Goal: Task Accomplishment & Management: Manage account settings

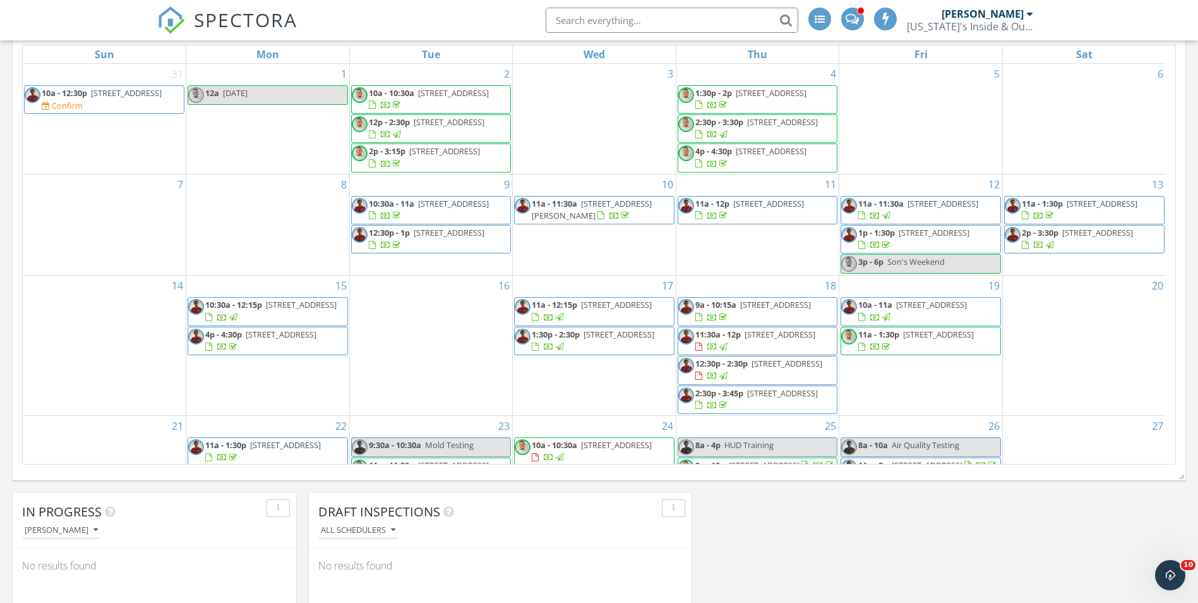
scroll to position [1895, 1218]
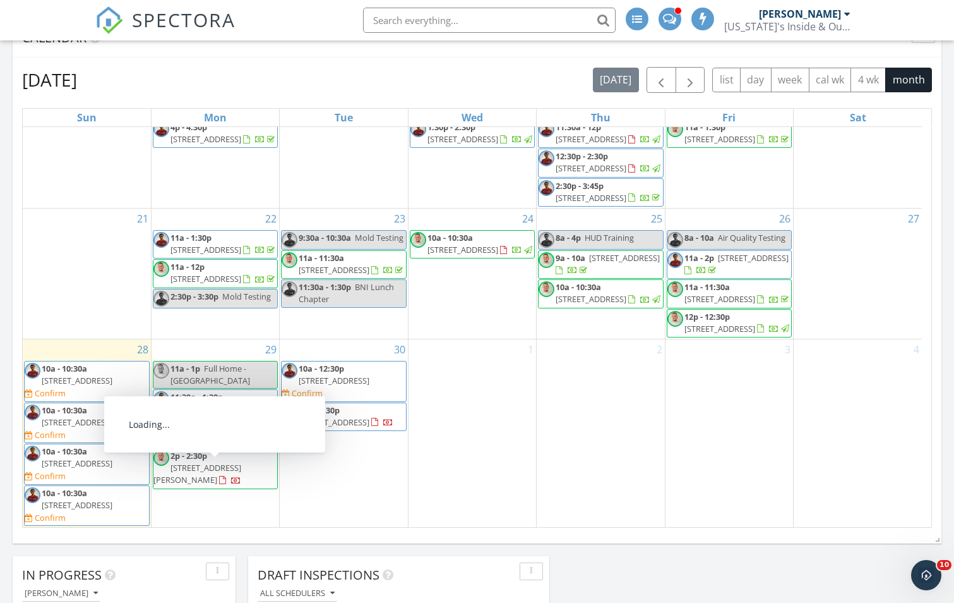
scroll to position [404, 0]
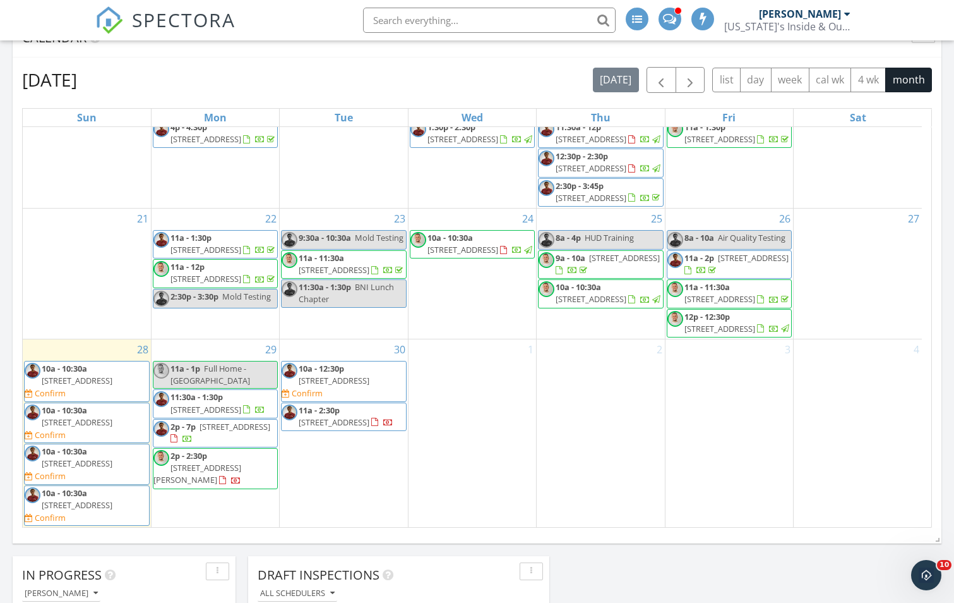
click at [222, 485] on span "8950 Johnson St , Pembroke Pines 33024" at bounding box center [197, 473] width 88 height 23
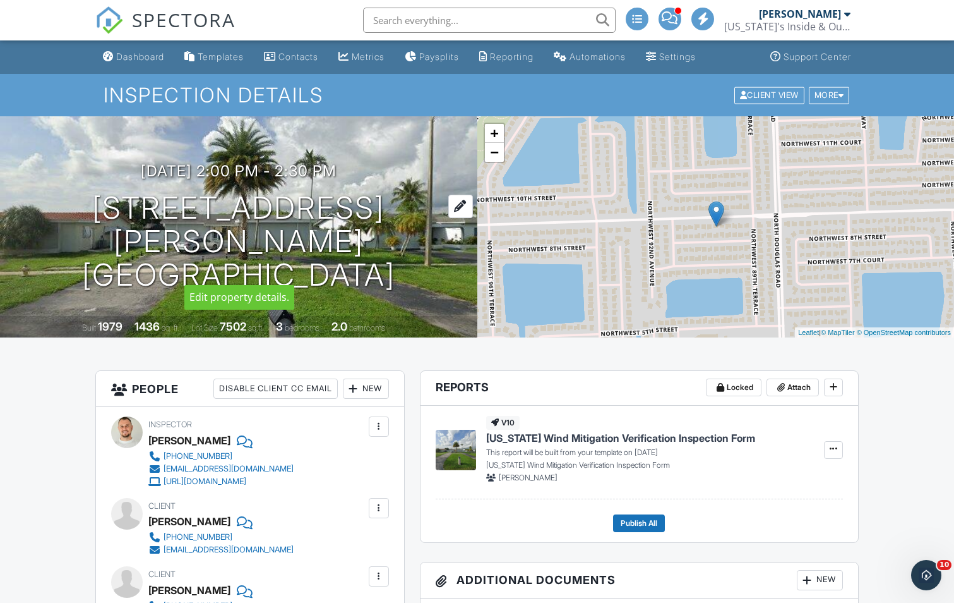
drag, startPoint x: 444, startPoint y: 264, endPoint x: 90, endPoint y: 213, distance: 357.3
click at [90, 213] on div "09/29/2025 2:00 pm - 2:30 pm 8950 Johnson St Pembroke Pines, FL 33024" at bounding box center [238, 226] width 477 height 129
copy h1 "8950 Johnson St Pembroke Pines, FL 33024"
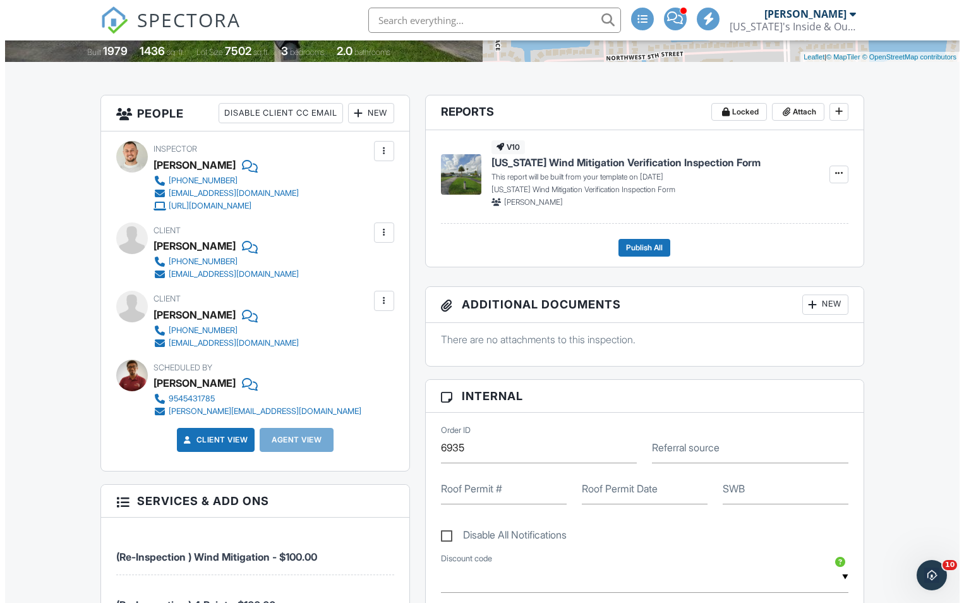
scroll to position [253, 0]
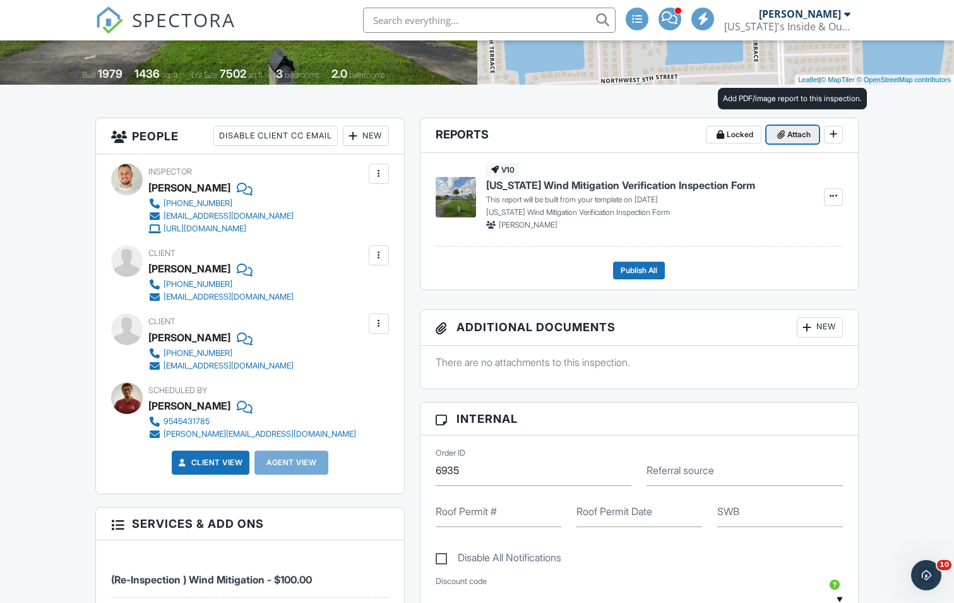
click at [786, 136] on span at bounding box center [781, 134] width 13 height 13
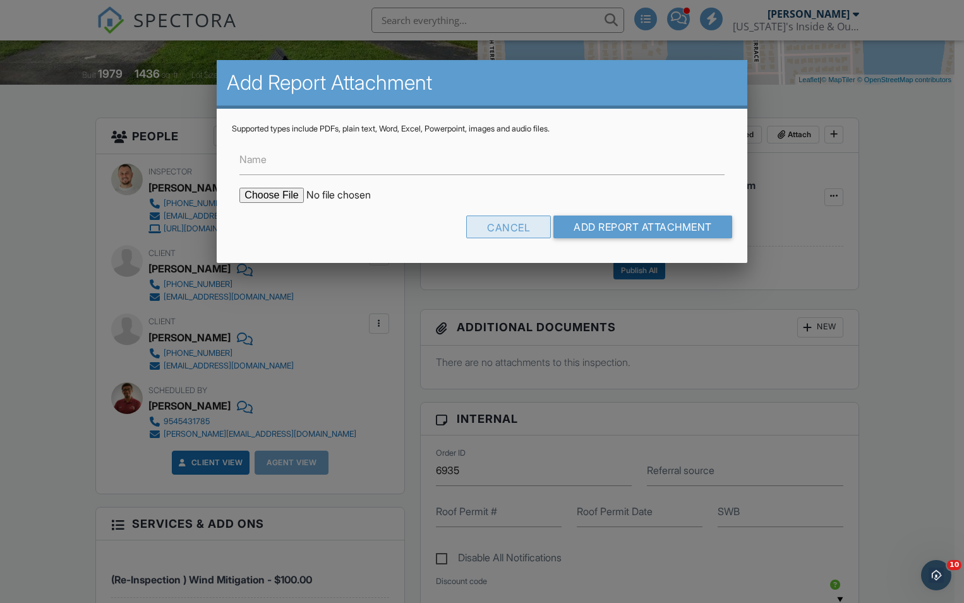
click at [485, 233] on div "Cancel" at bounding box center [508, 226] width 85 height 23
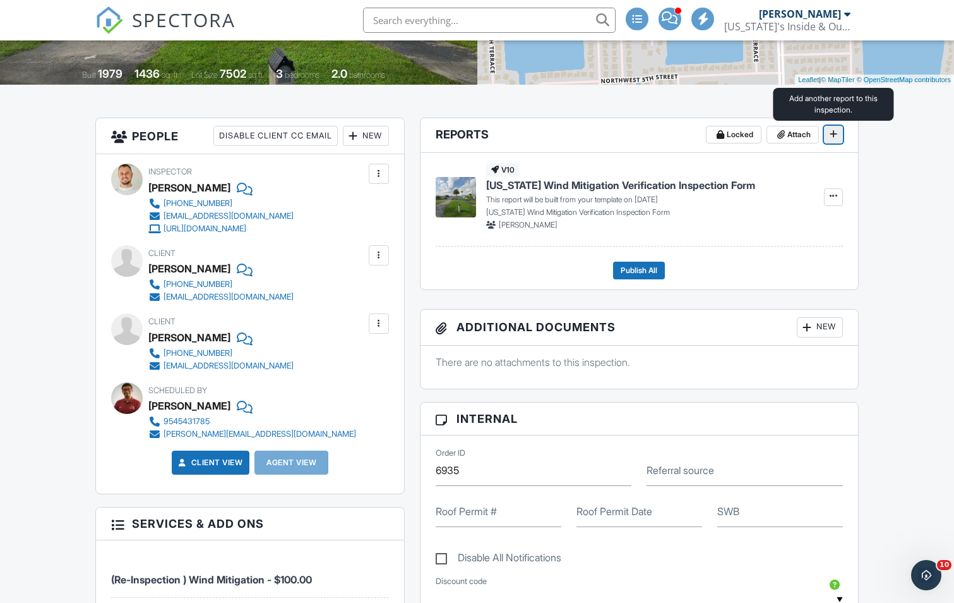
click at [834, 137] on icon at bounding box center [834, 133] width 8 height 9
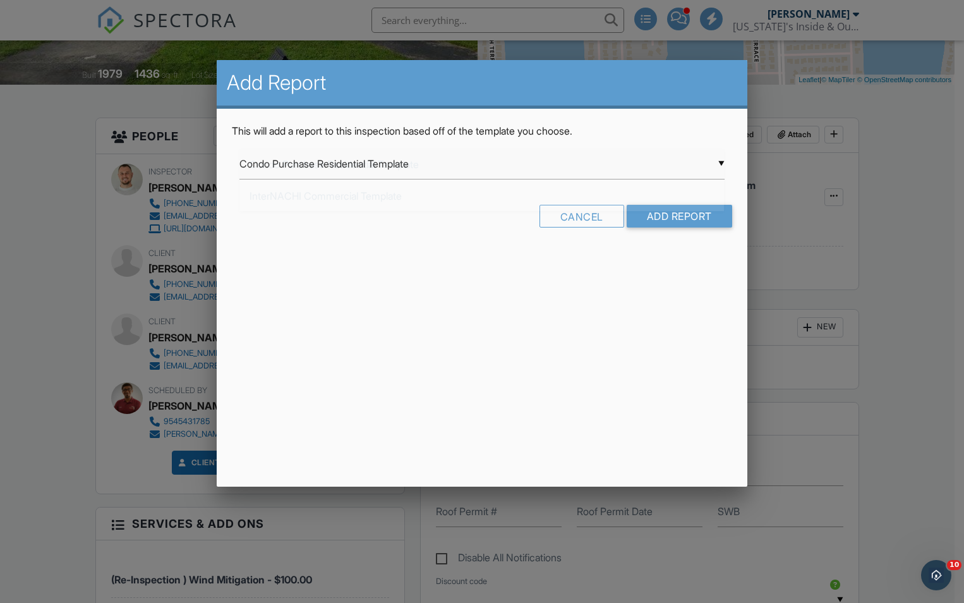
click at [451, 164] on div "▼ Condo Purchase Residential Template Condo Purchase Residential Template Inter…" at bounding box center [481, 163] width 484 height 31
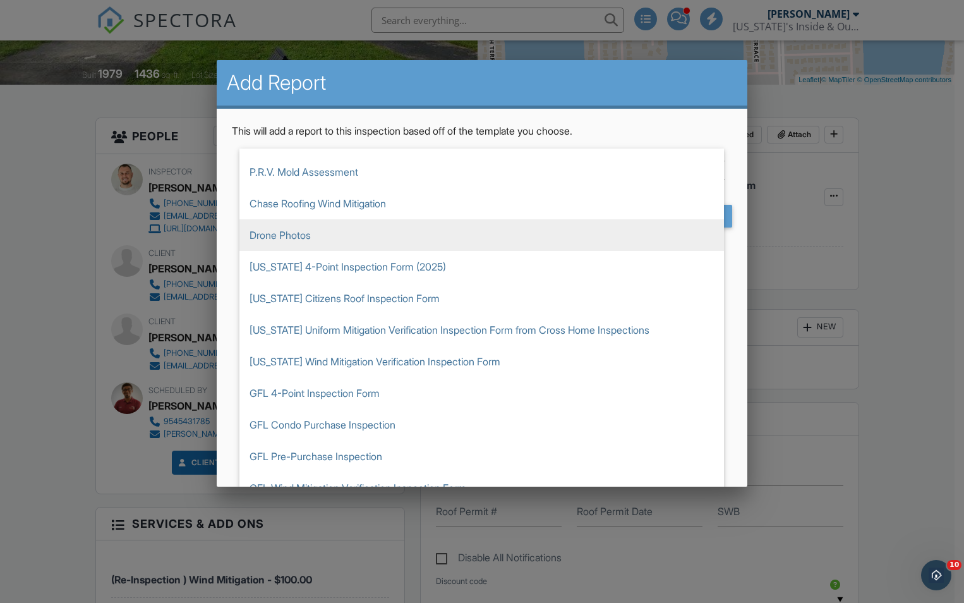
scroll to position [189, 0]
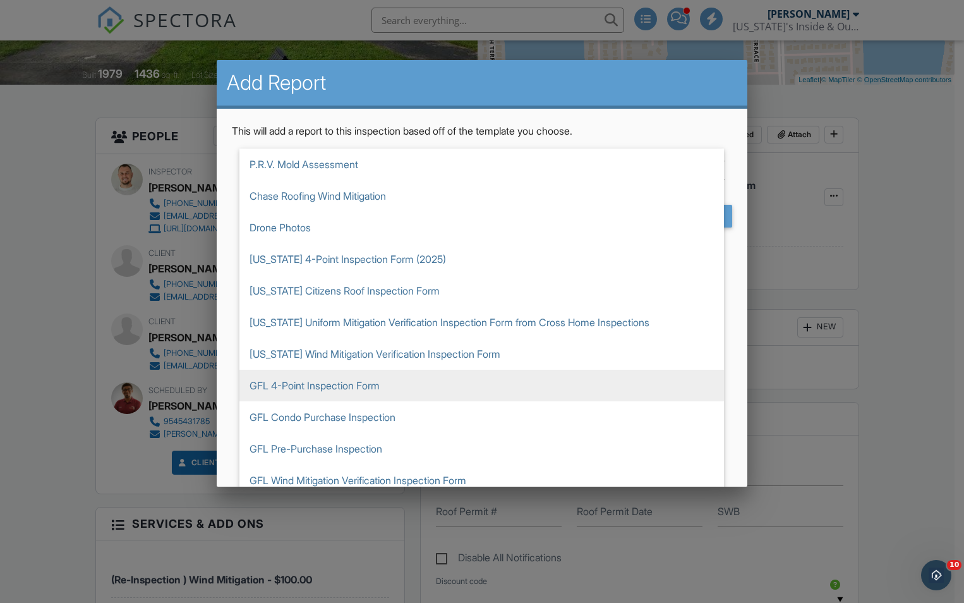
click at [313, 382] on span "GFL 4-Point Inspection Form" at bounding box center [481, 385] width 484 height 32
type input "GFL 4-Point Inspection Form"
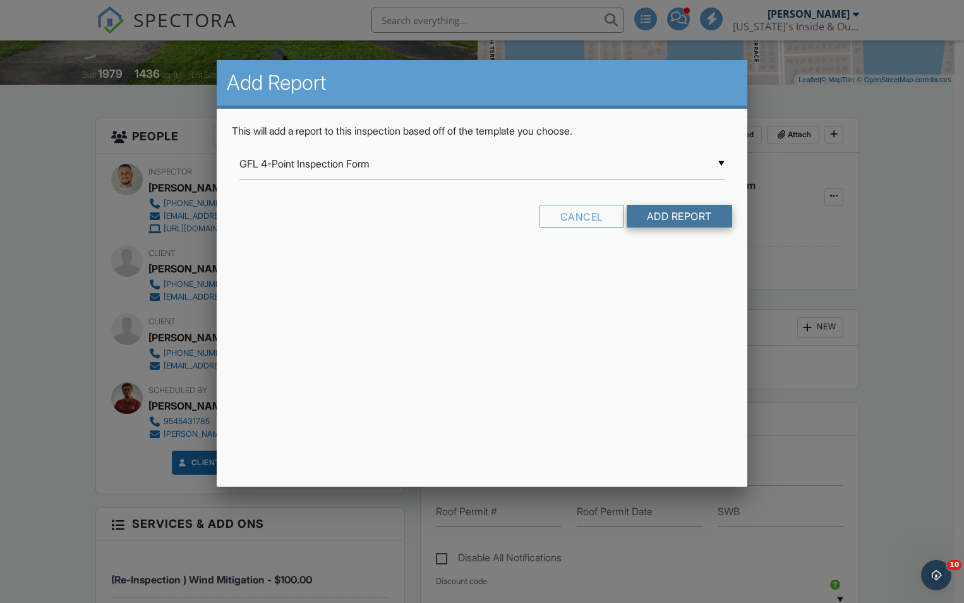
click at [683, 220] on input "Add Report" at bounding box center [679, 216] width 105 height 23
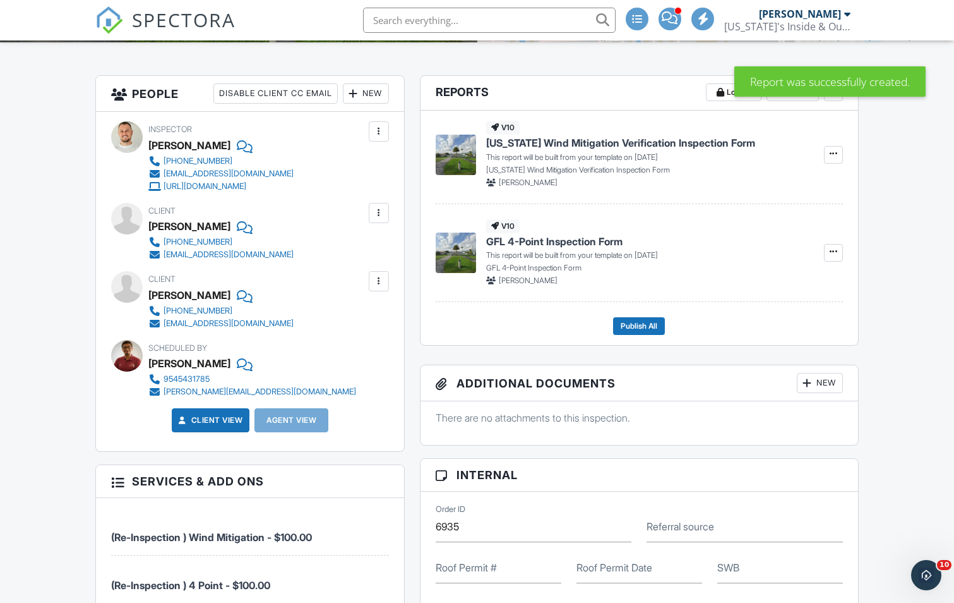
scroll to position [253, 0]
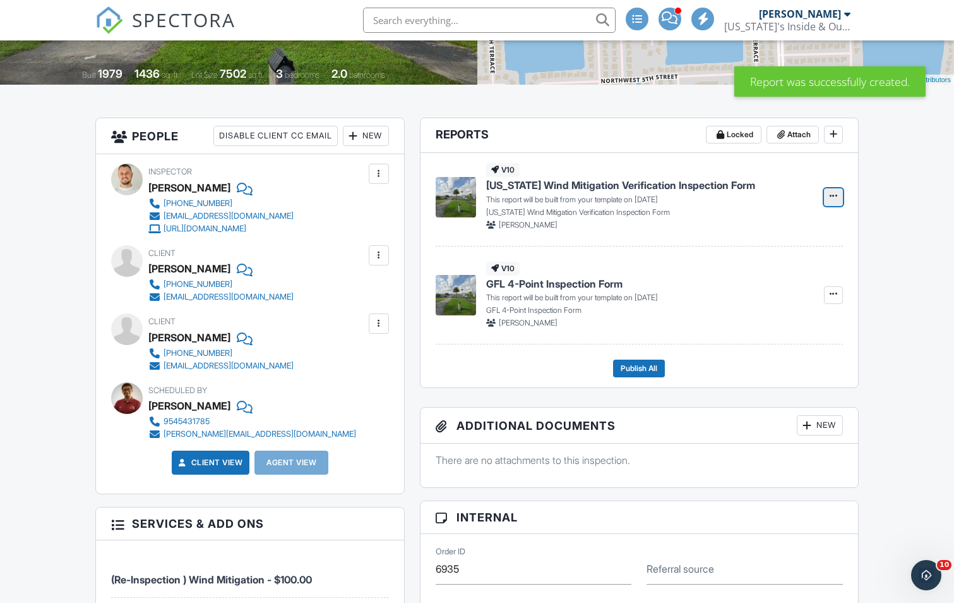
click at [830, 200] on icon at bounding box center [834, 195] width 8 height 9
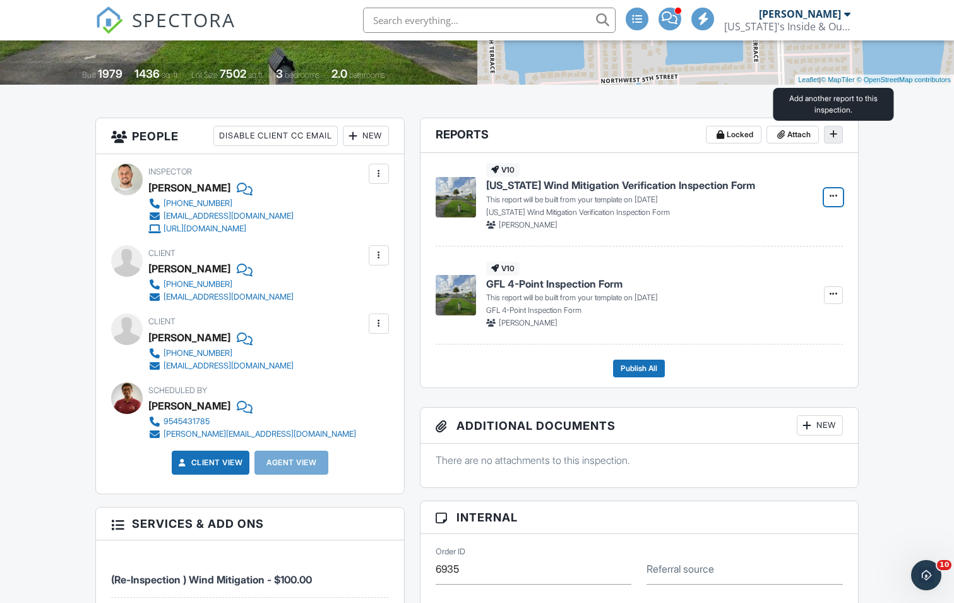
click at [830, 135] on icon at bounding box center [834, 133] width 8 height 9
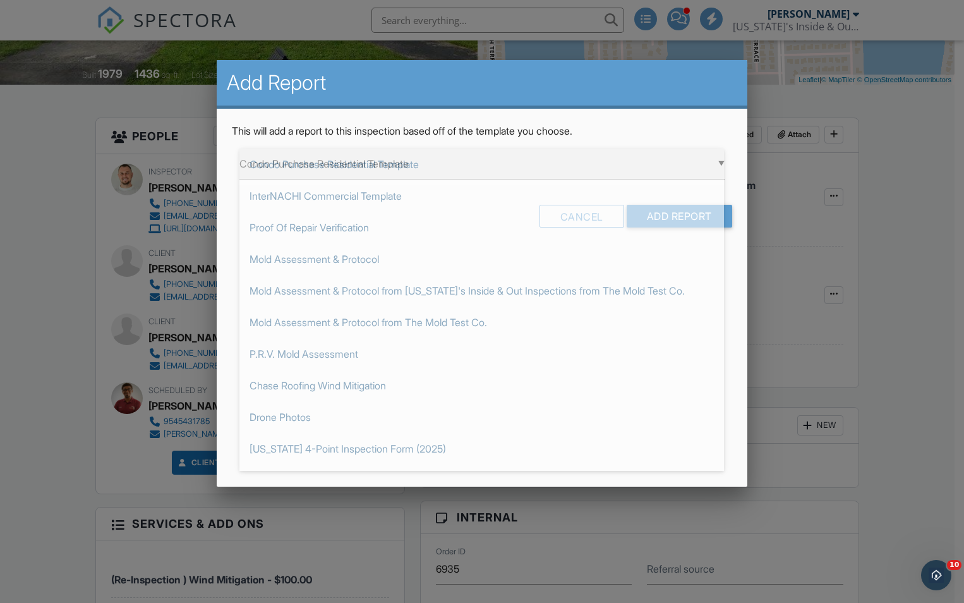
click at [474, 163] on div "▼ Condo Purchase Residential Template Condo Purchase Residential Template Inter…" at bounding box center [481, 163] width 484 height 31
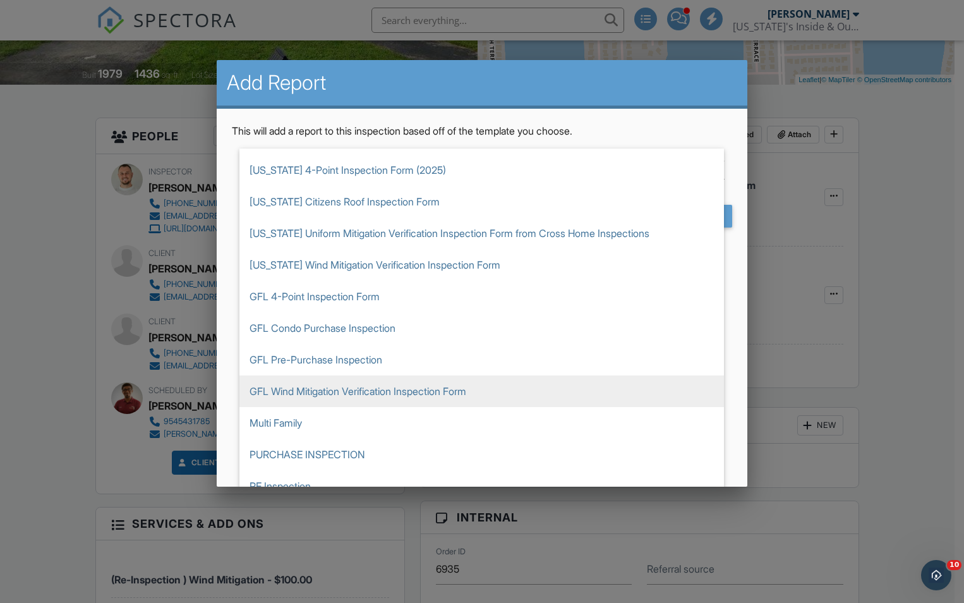
scroll to position [284, 0]
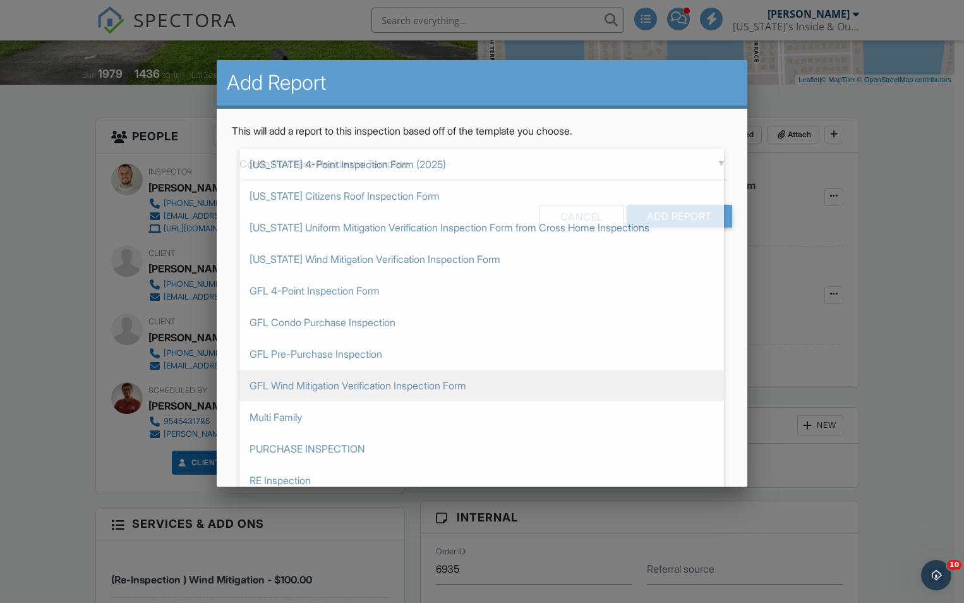
click at [303, 393] on div "Add Report This will add a report to this inspection based off of the template …" at bounding box center [482, 273] width 530 height 426
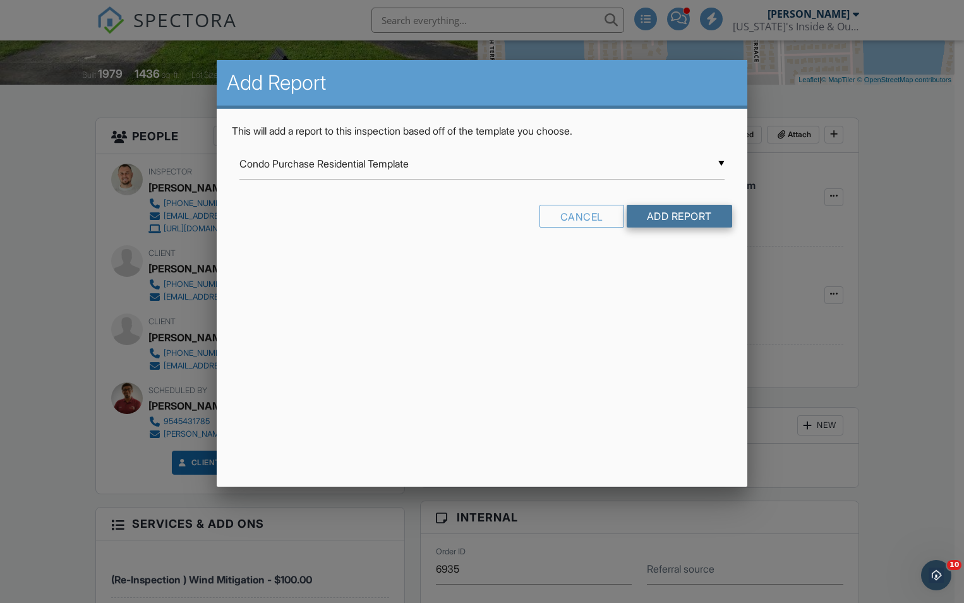
click at [662, 212] on input "Add Report" at bounding box center [679, 216] width 105 height 23
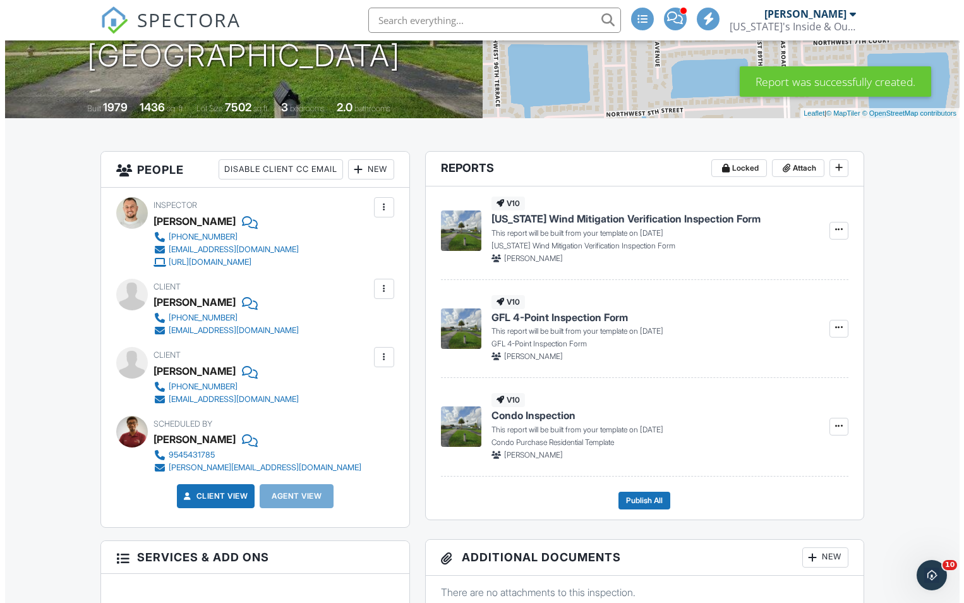
scroll to position [253, 0]
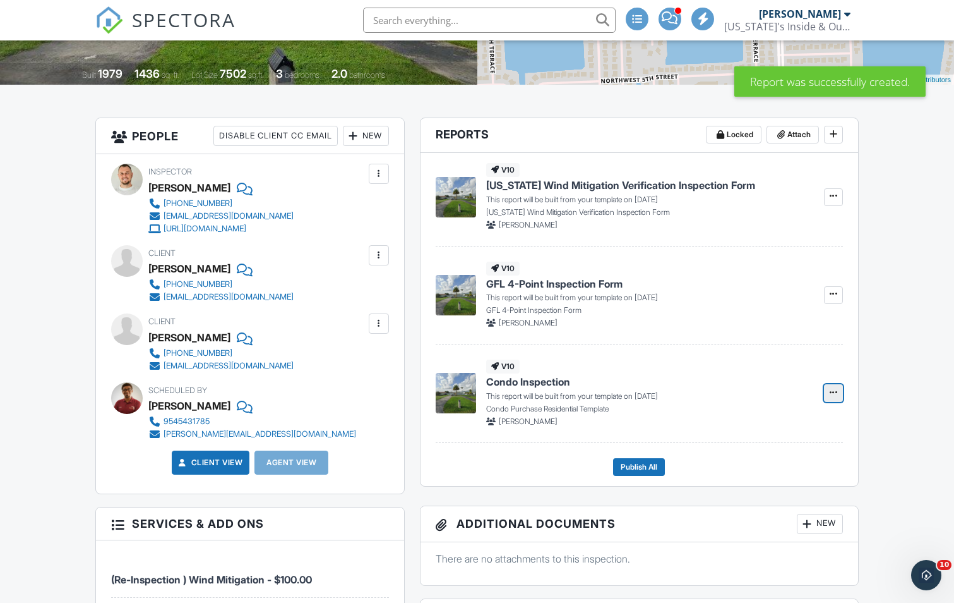
click at [836, 393] on icon at bounding box center [834, 392] width 8 height 9
click at [775, 455] on input "Delete Report" at bounding box center [770, 456] width 129 height 28
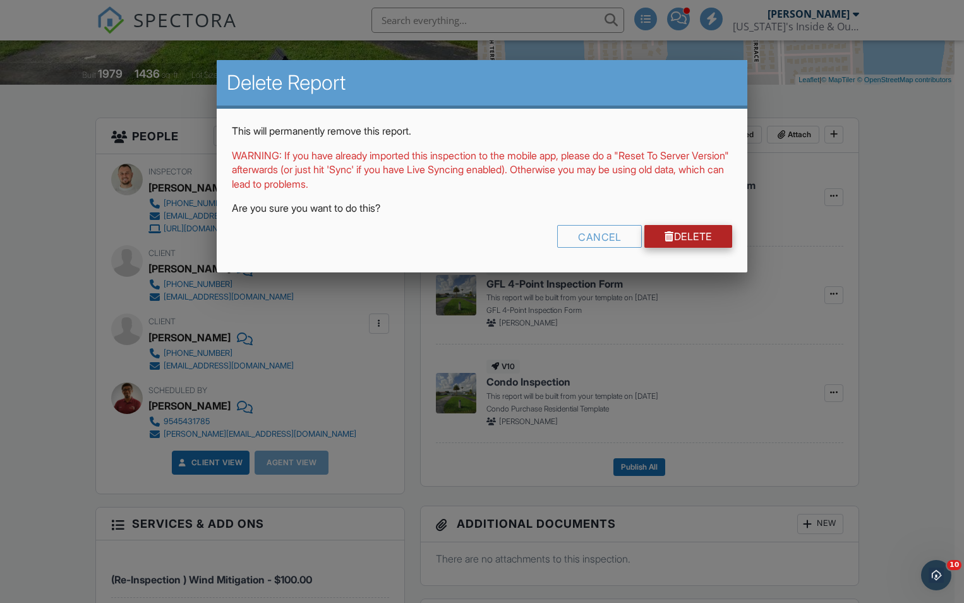
click at [712, 247] on link "Delete" at bounding box center [688, 236] width 88 height 23
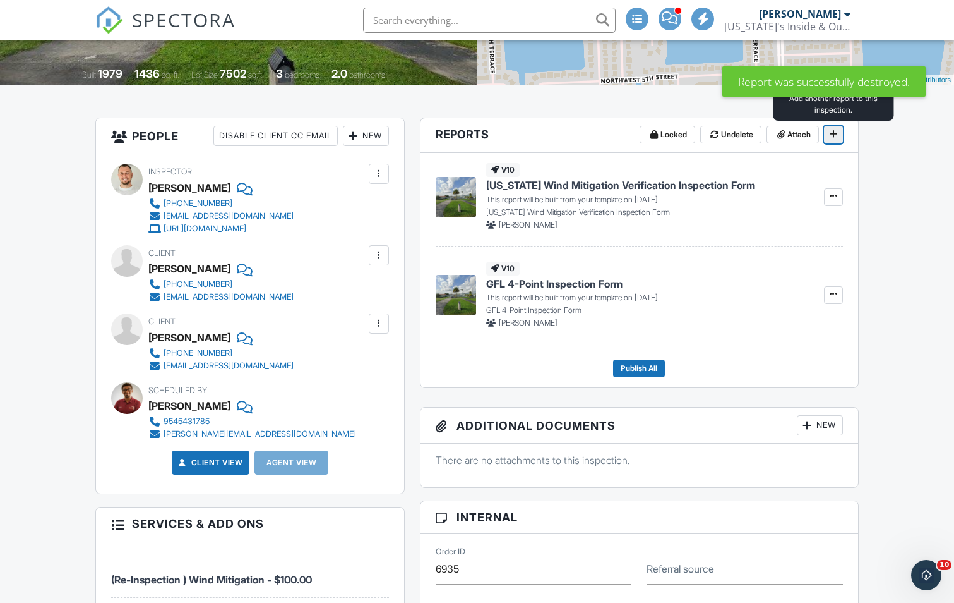
click at [833, 137] on icon at bounding box center [834, 133] width 8 height 9
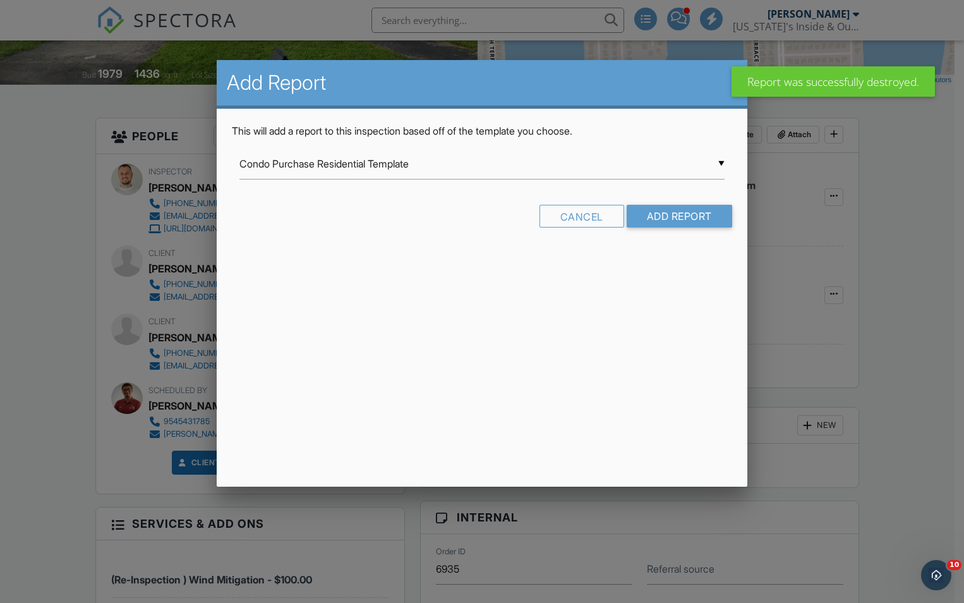
click at [545, 171] on div "▼ Condo Purchase Residential Template Condo Purchase Residential Template Inter…" at bounding box center [481, 163] width 484 height 31
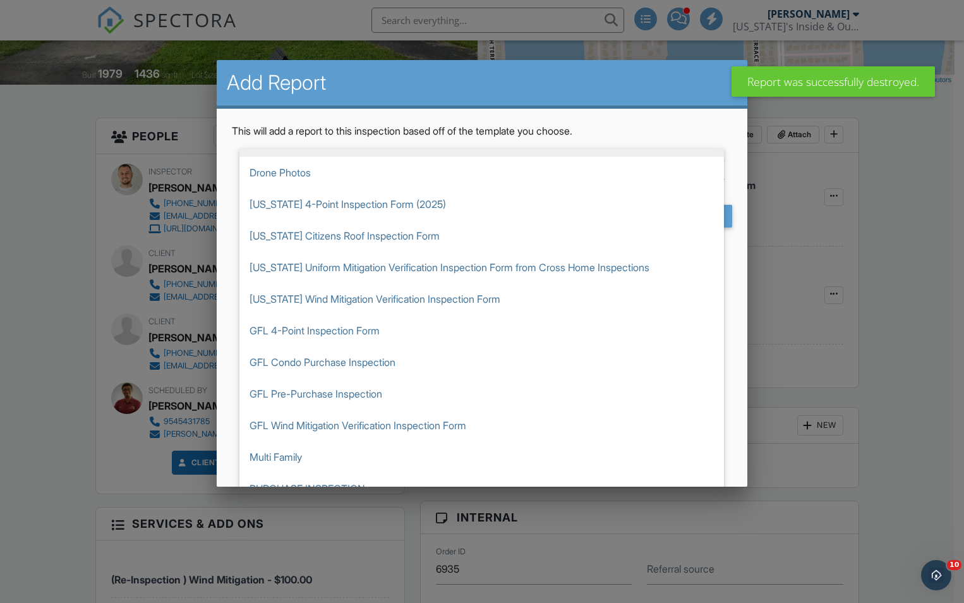
scroll to position [284, 0]
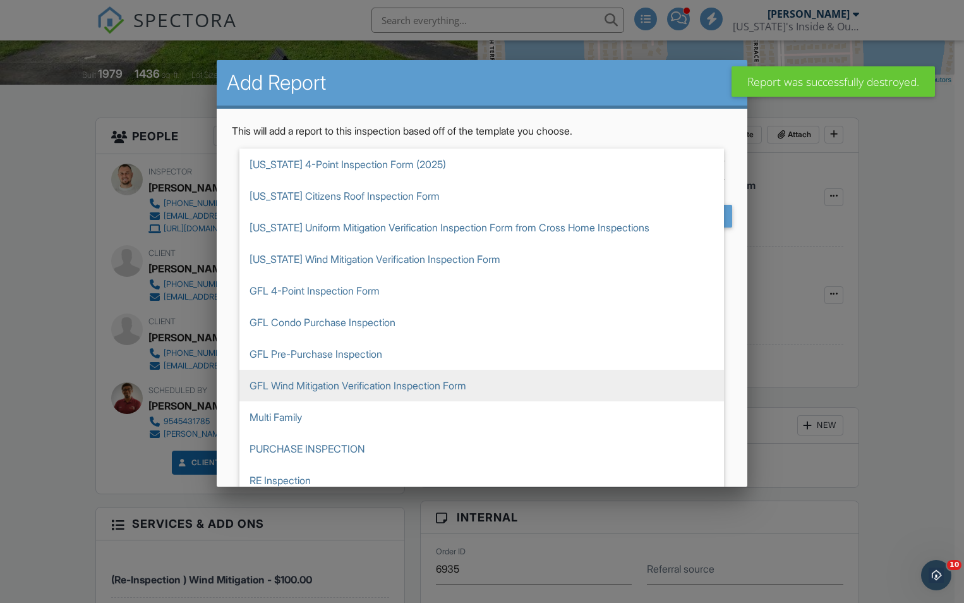
click at [357, 385] on span "GFL Wind Mitigation Verification Inspection Form" at bounding box center [481, 385] width 484 height 32
type input "GFL Wind Mitigation Verification Inspection Form"
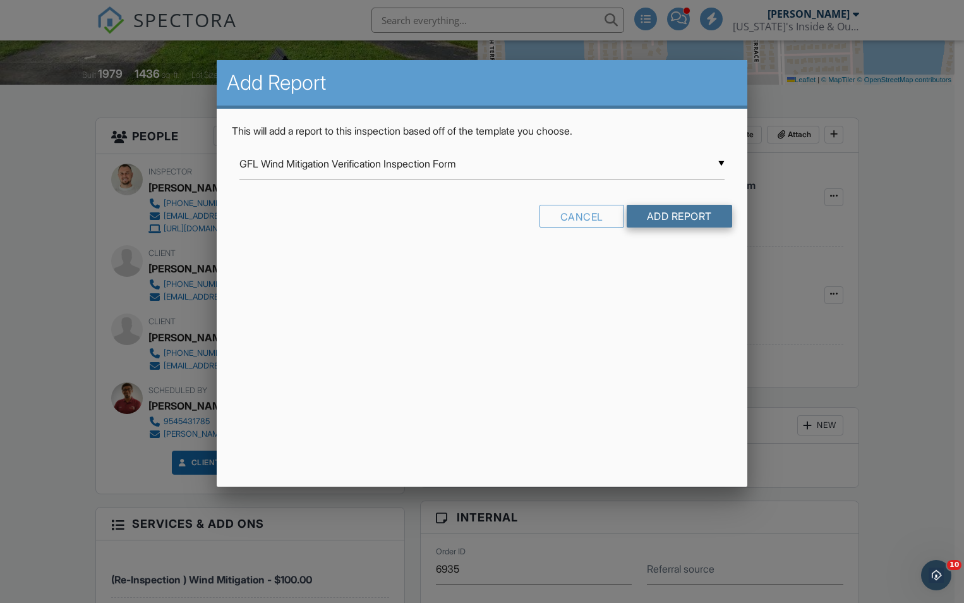
click at [678, 215] on input "Add Report" at bounding box center [679, 216] width 105 height 23
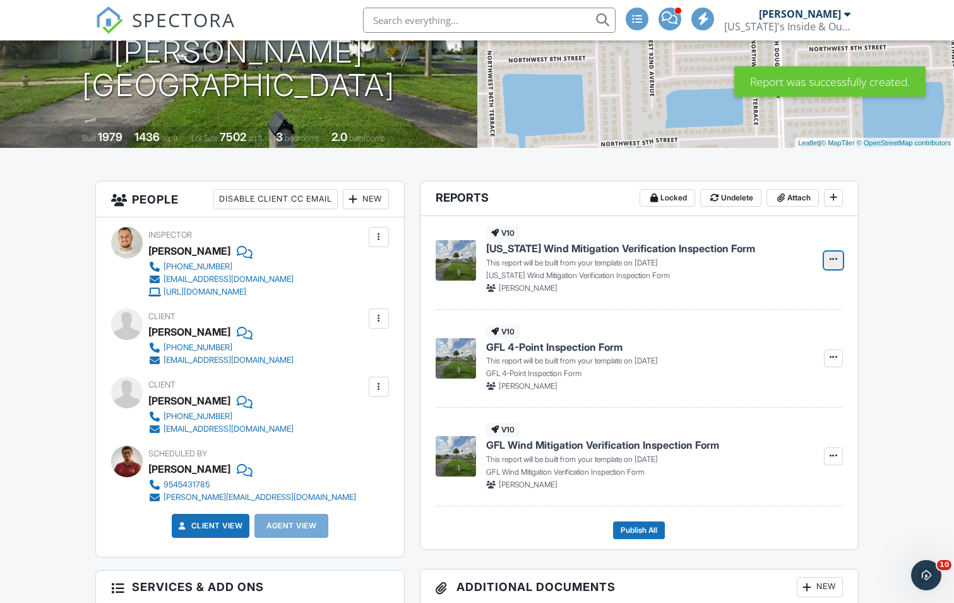
click at [827, 258] on button at bounding box center [833, 260] width 19 height 18
click at [784, 322] on input "Delete Report" at bounding box center [770, 323] width 129 height 28
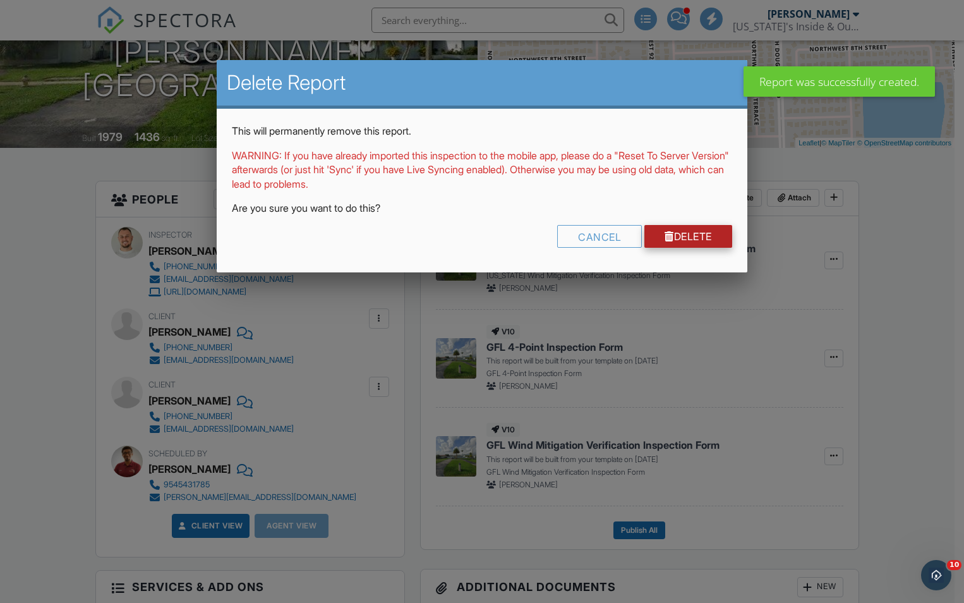
click at [694, 237] on link "Delete" at bounding box center [688, 236] width 88 height 23
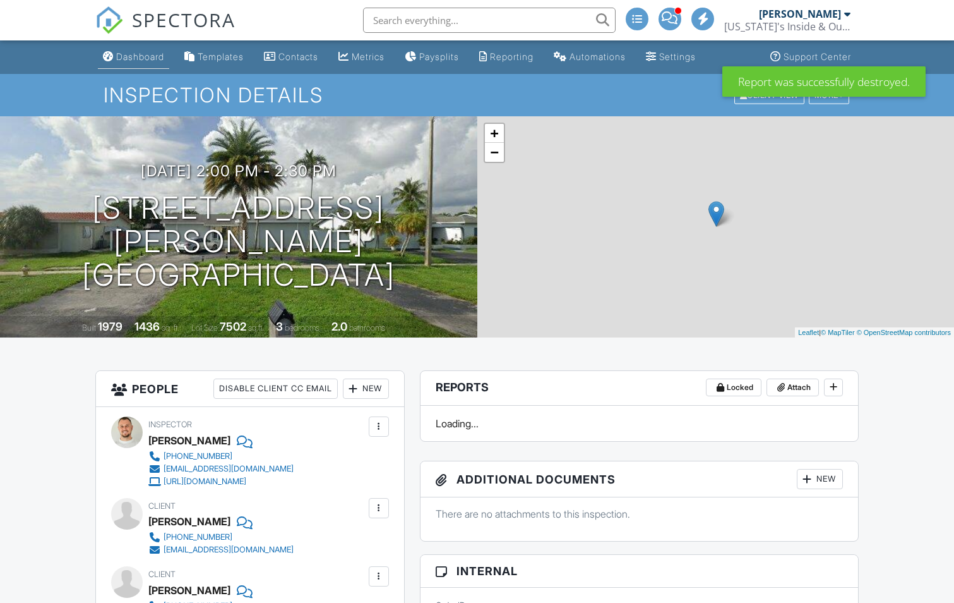
click at [129, 52] on div "Dashboard" at bounding box center [140, 56] width 48 height 11
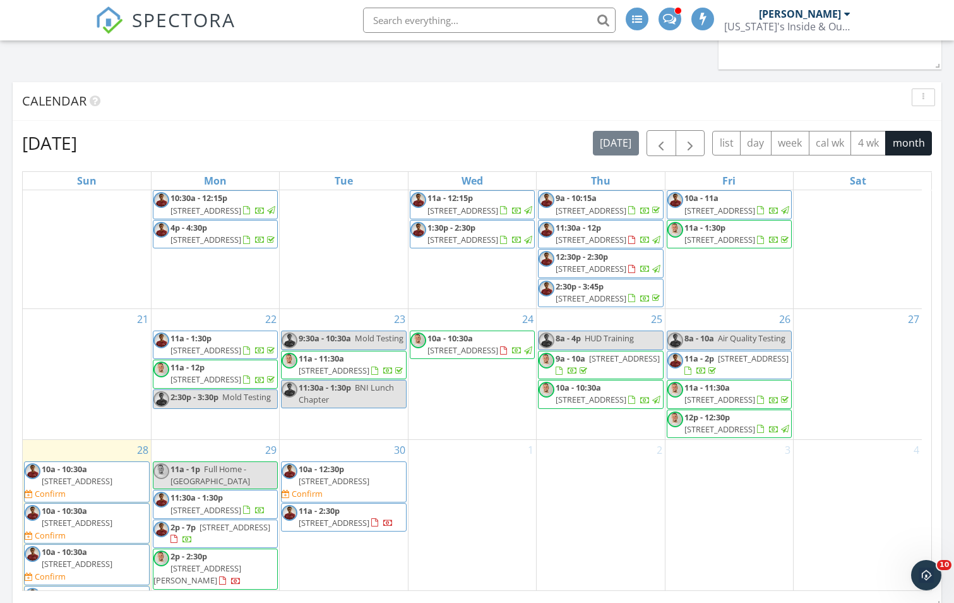
scroll to position [404, 0]
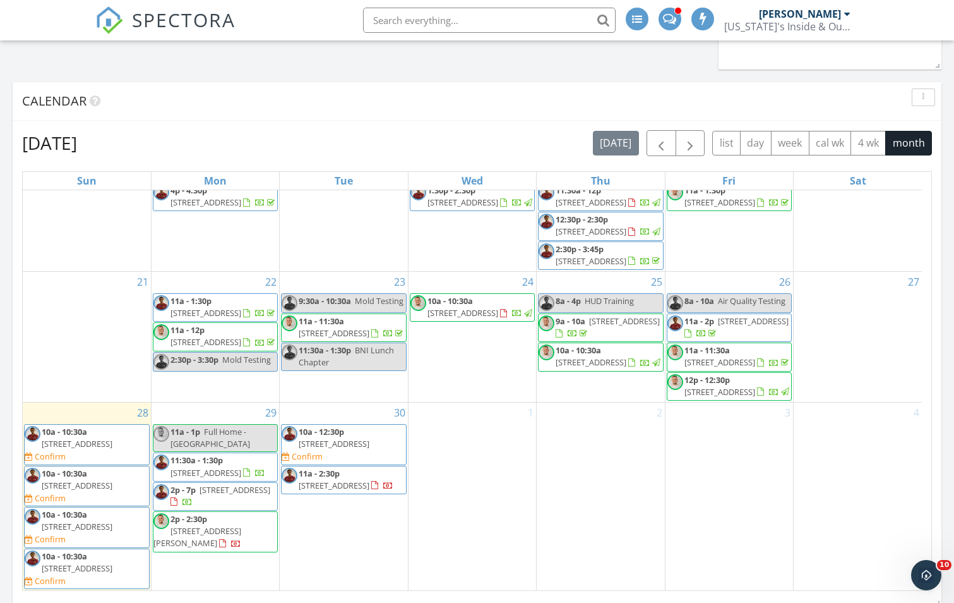
click at [200, 548] on span "8950 Johnson St , Pembroke Pines 33024" at bounding box center [197, 536] width 88 height 23
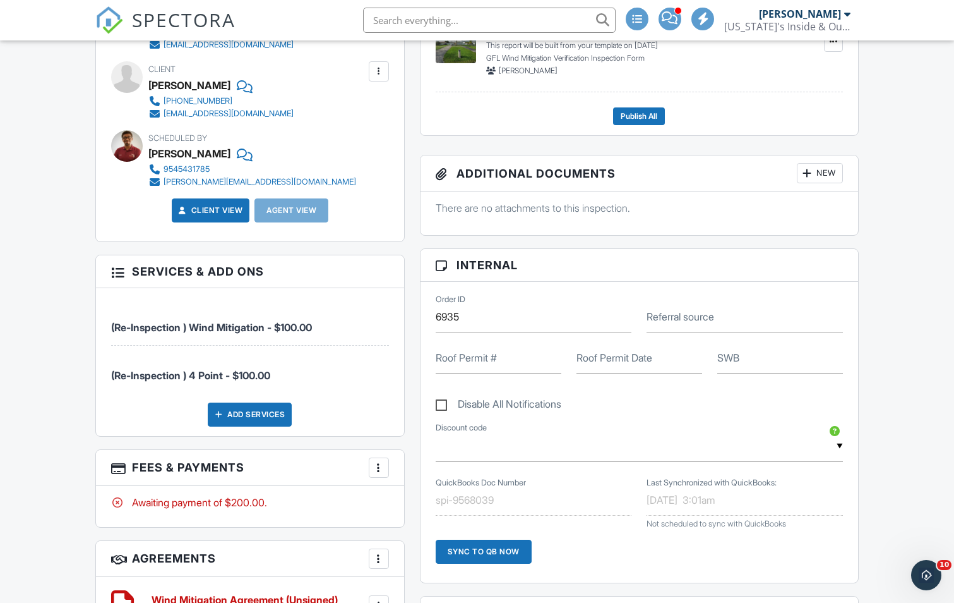
scroll to position [505, 0]
click at [454, 359] on label "Roof Permit #" at bounding box center [466, 357] width 61 height 14
click at [454, 359] on input "Roof Permit #" at bounding box center [499, 357] width 126 height 31
paste input "1639597-0"
type input "1639597-0"
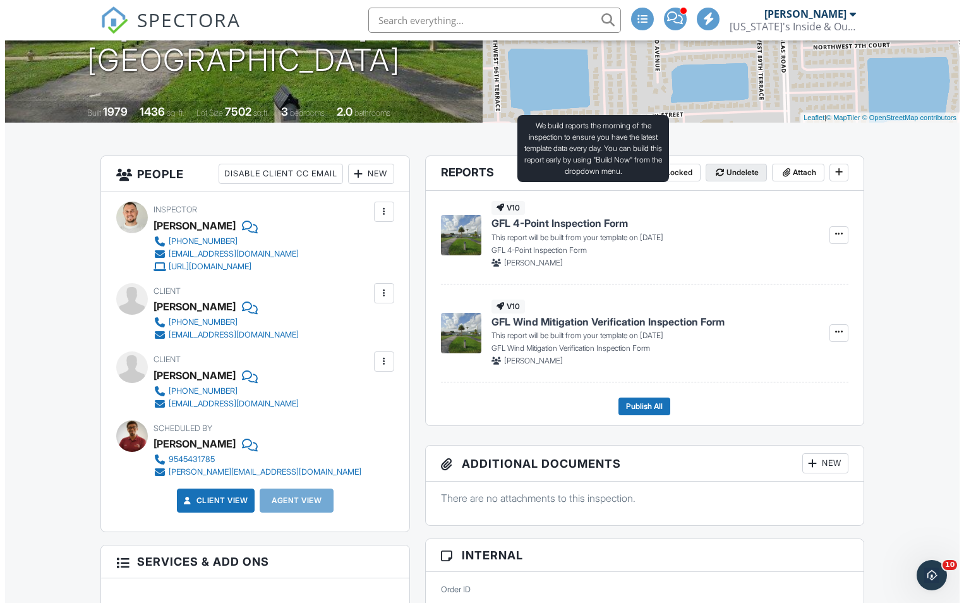
scroll to position [189, 0]
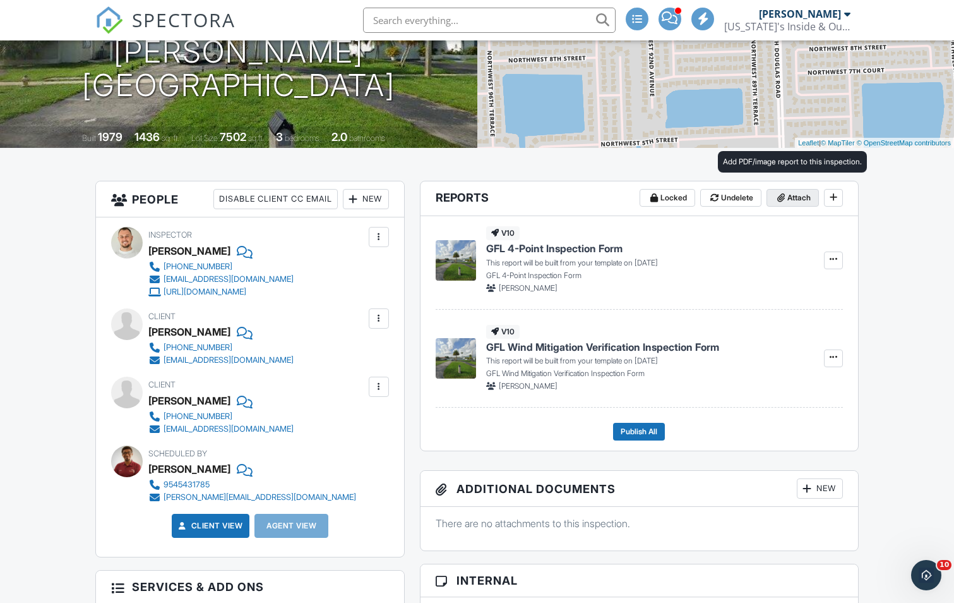
type input "07/13/2016"
click at [796, 203] on span "Attach" at bounding box center [799, 197] width 23 height 13
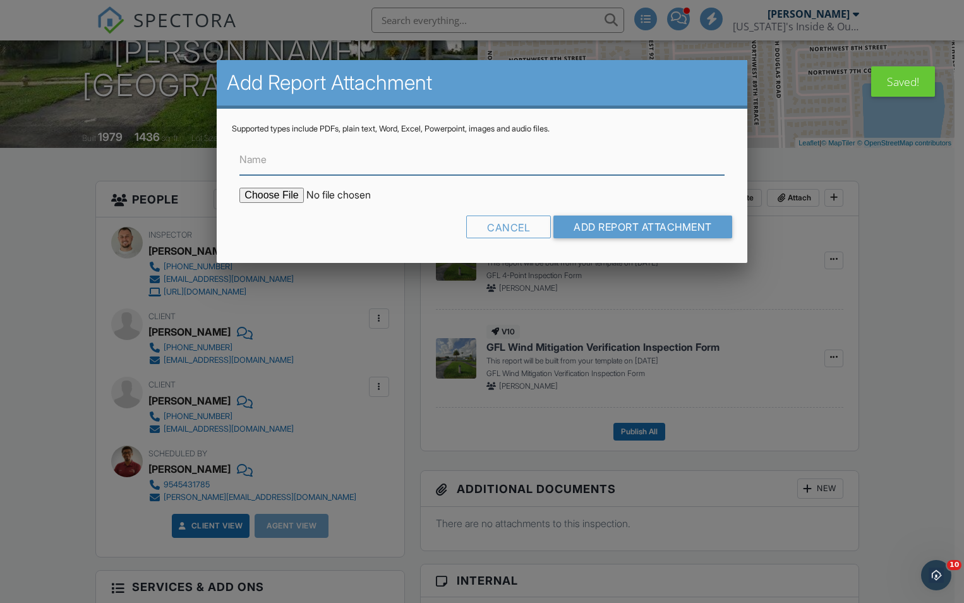
click at [316, 171] on input "Name" at bounding box center [481, 159] width 484 height 31
type input "Permit info"
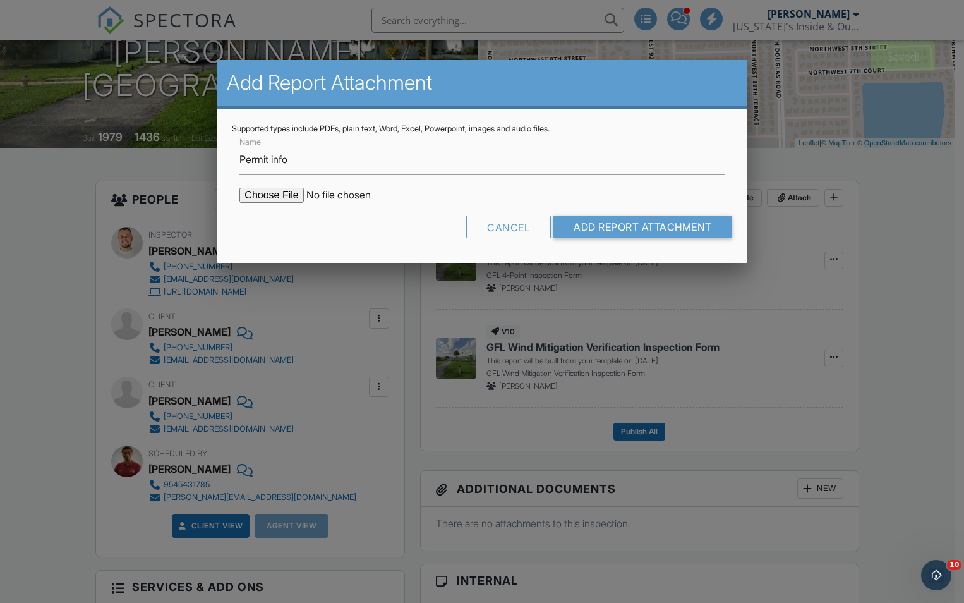
click at [258, 196] on input "file" at bounding box center [346, 195] width 215 height 15
type input "C:\fakepath\BuildFaxReport_20250928155644149035-USZRHR-772898625.pdf"
click at [613, 226] on input "Add Report Attachment" at bounding box center [642, 226] width 179 height 23
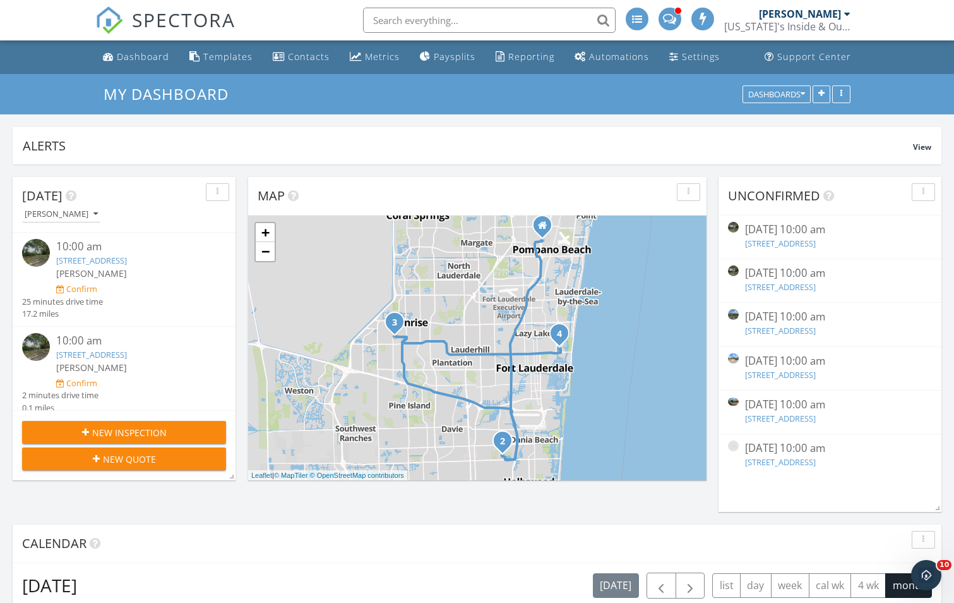
click at [660, 18] on div at bounding box center [670, 19] width 23 height 23
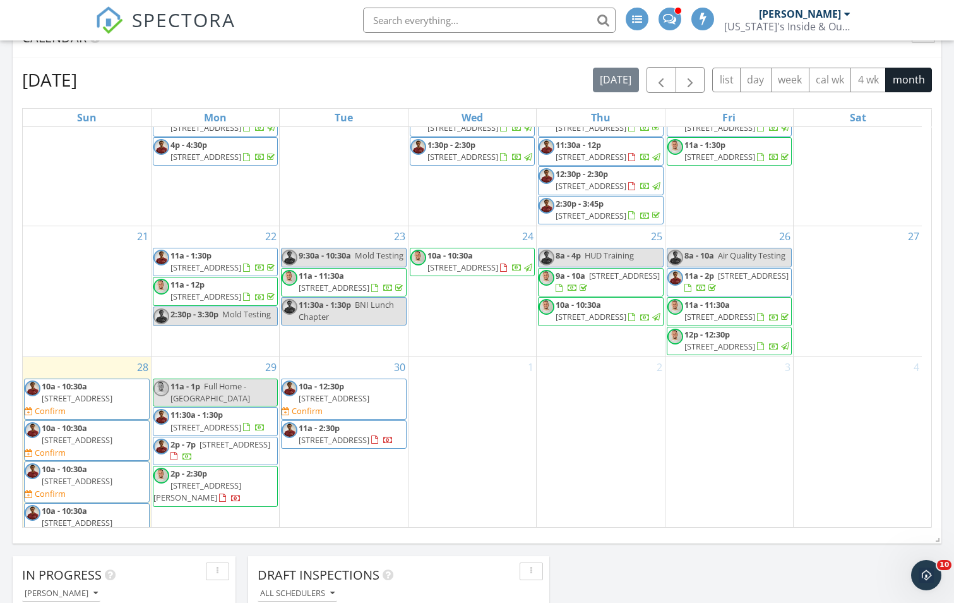
scroll to position [404, 0]
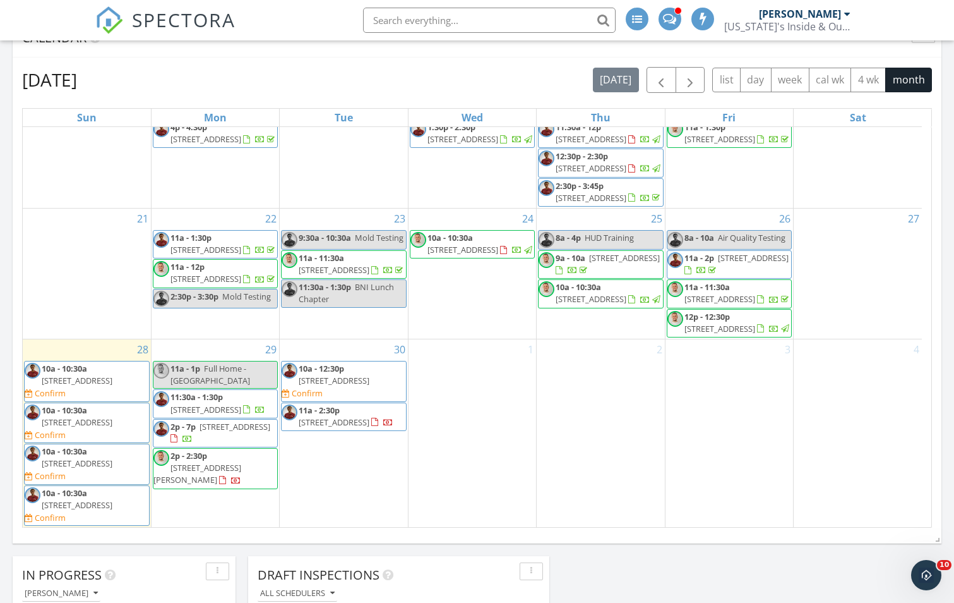
click at [211, 407] on span "[STREET_ADDRESS]" at bounding box center [206, 409] width 71 height 11
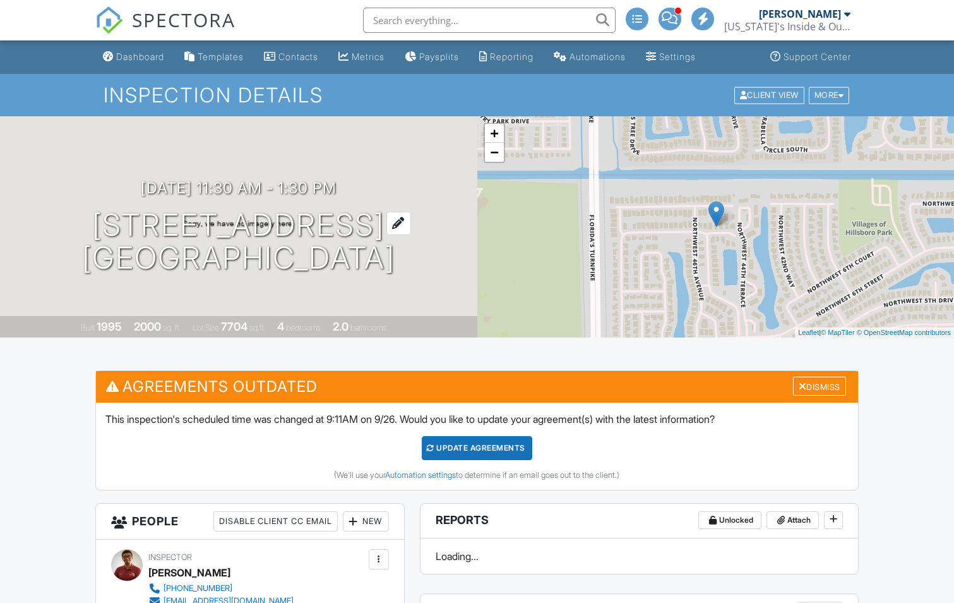
click at [282, 242] on div "[DATE] 11:30 am - 1:30 pm [STREET_ADDRESS] [GEOGRAPHIC_DATA]" at bounding box center [238, 226] width 477 height 95
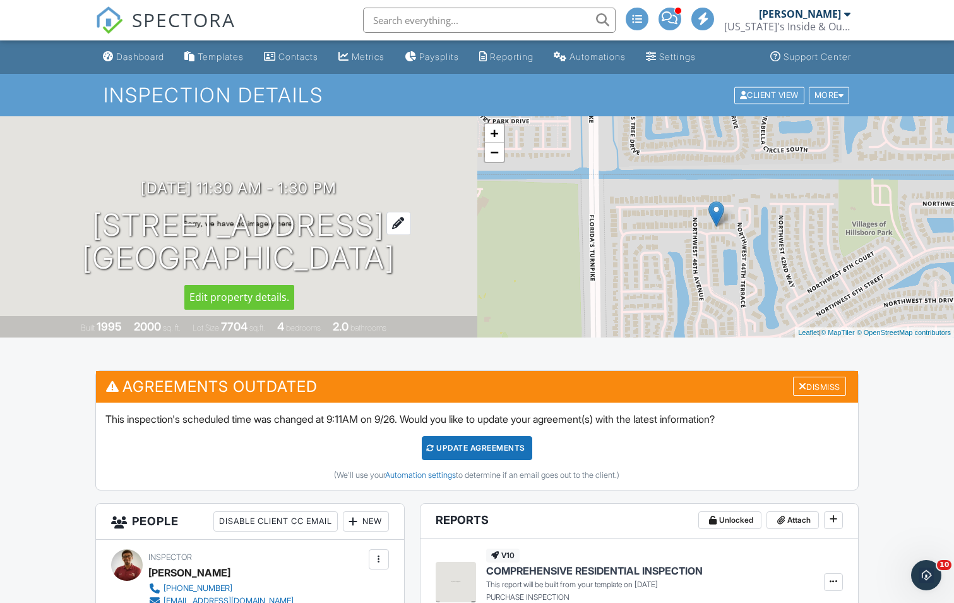
drag, startPoint x: 442, startPoint y: 267, endPoint x: 126, endPoint y: 208, distance: 321.8
click at [126, 208] on h1 "[STREET_ADDRESS] [GEOGRAPHIC_DATA]" at bounding box center [238, 241] width 313 height 67
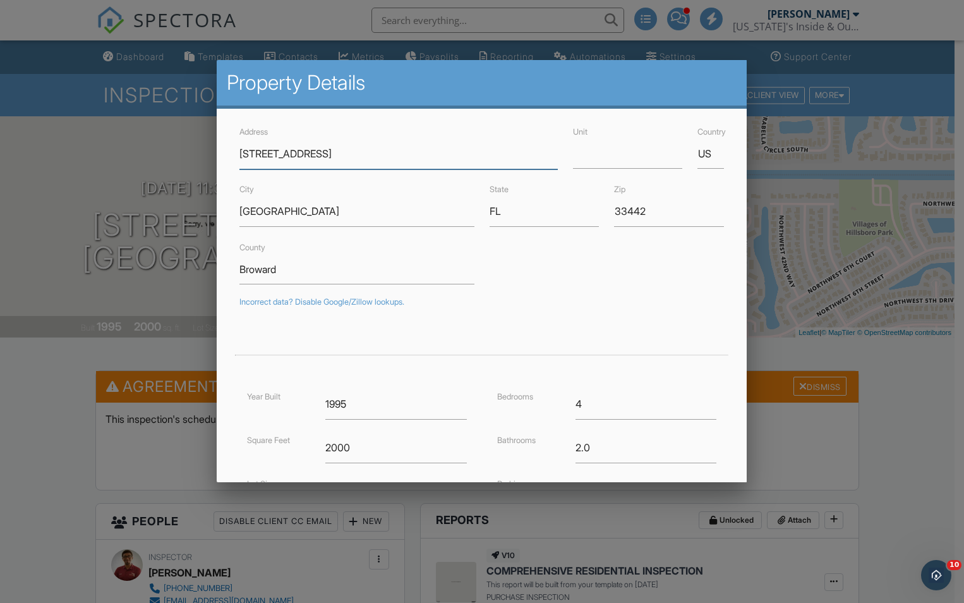
drag, startPoint x: 126, startPoint y: 208, endPoint x: 274, endPoint y: 153, distance: 158.3
click at [86, 283] on div at bounding box center [482, 313] width 964 height 753
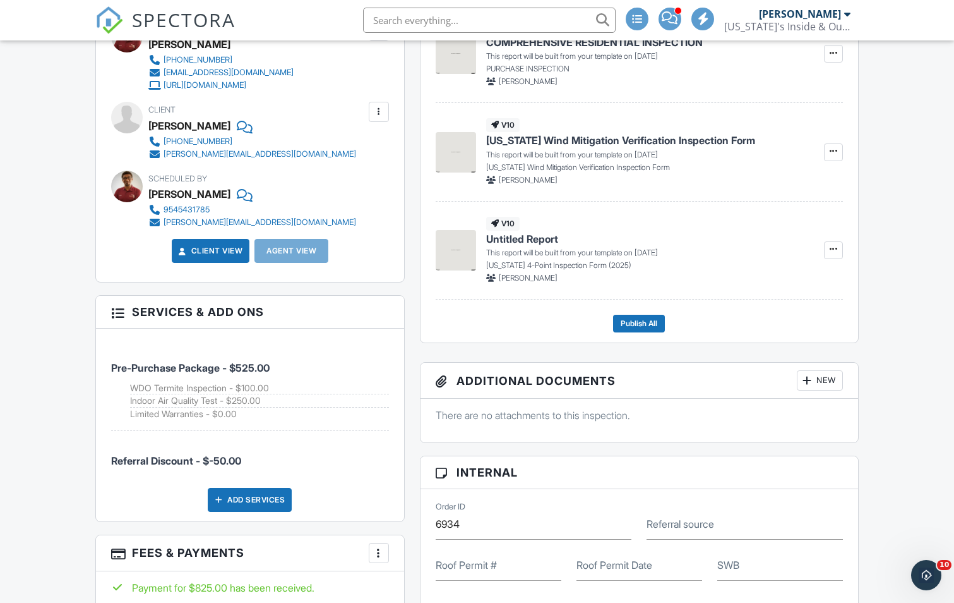
scroll to position [632, 0]
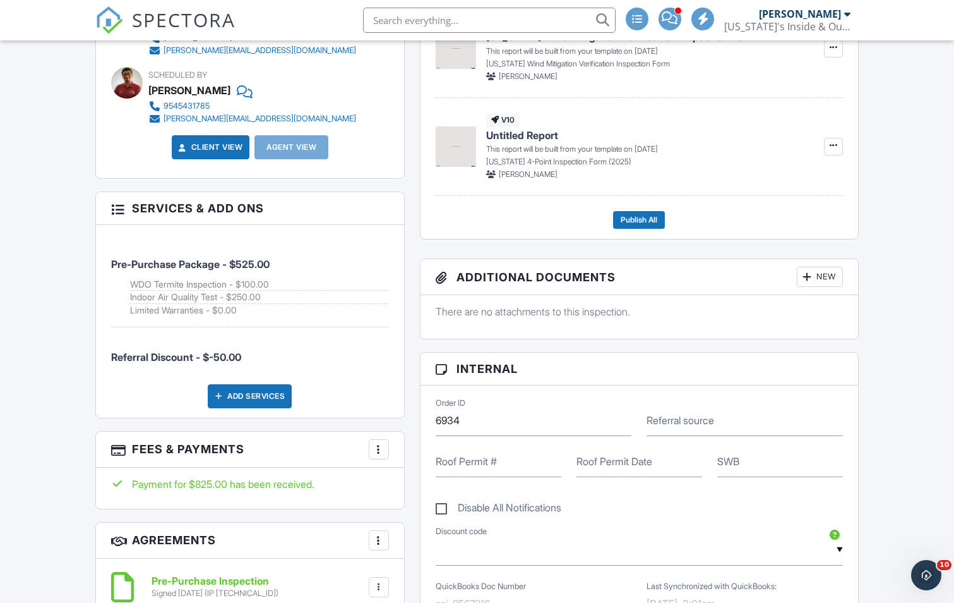
click at [465, 464] on label "Roof Permit #" at bounding box center [466, 461] width 61 height 14
click at [465, 464] on input "Roof Permit #" at bounding box center [499, 461] width 126 height 31
paste input "19 00004781"
type input "19 00004781"
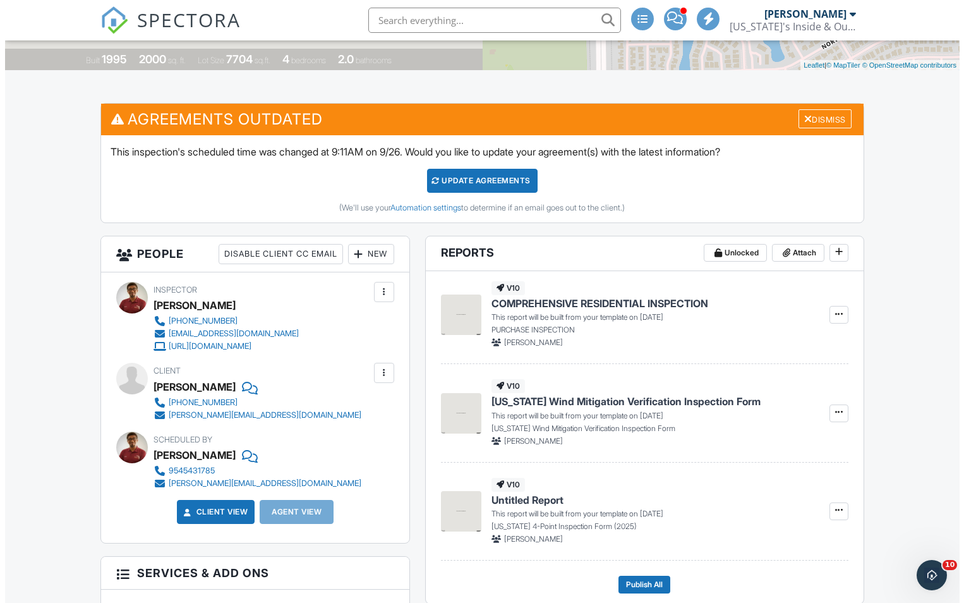
scroll to position [253, 0]
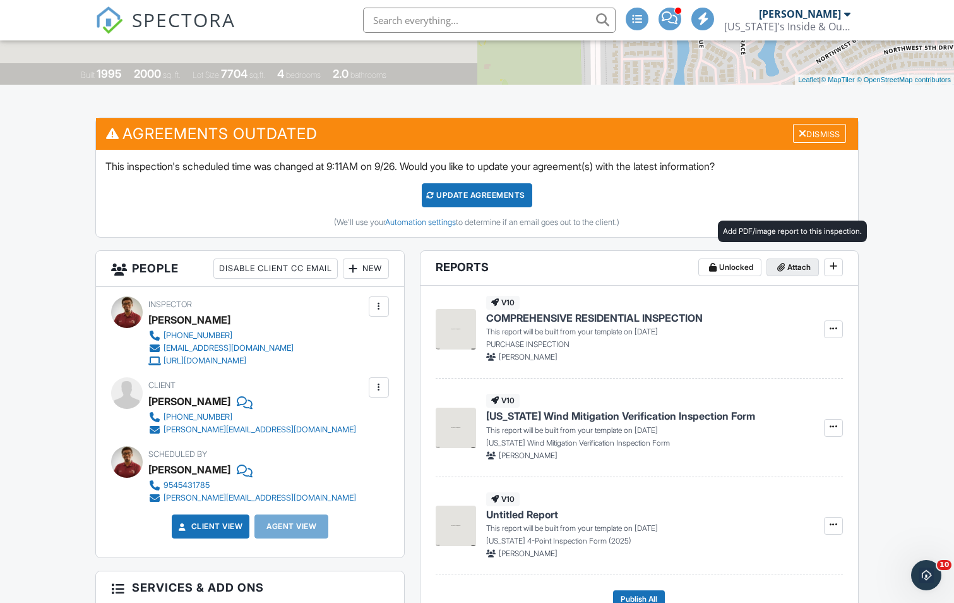
type input "[DATE]"
click at [794, 265] on span "Attach" at bounding box center [799, 267] width 23 height 13
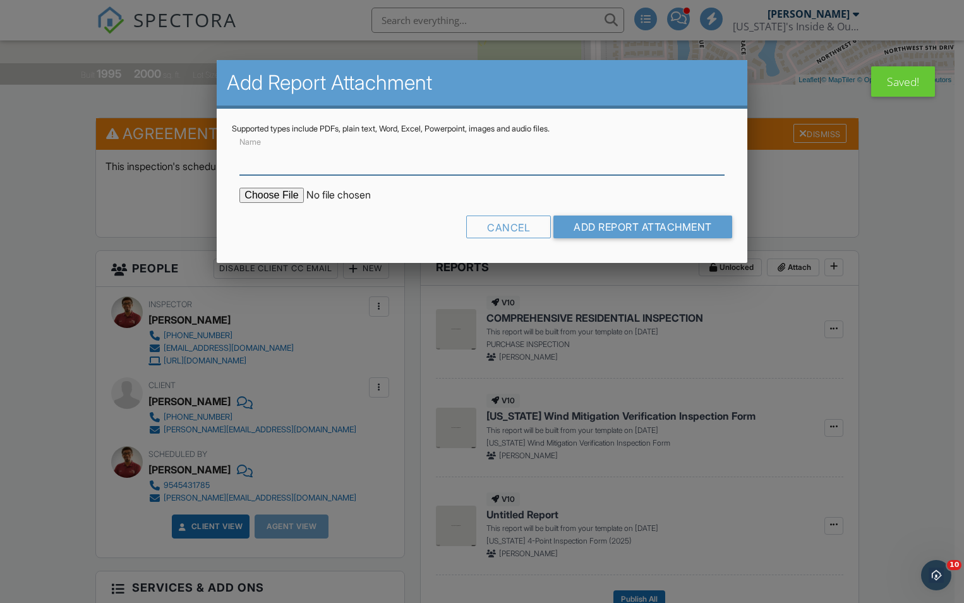
click at [338, 171] on input "Name" at bounding box center [481, 159] width 484 height 31
type input "Permit info"
click at [260, 191] on input "file" at bounding box center [346, 195] width 215 height 15
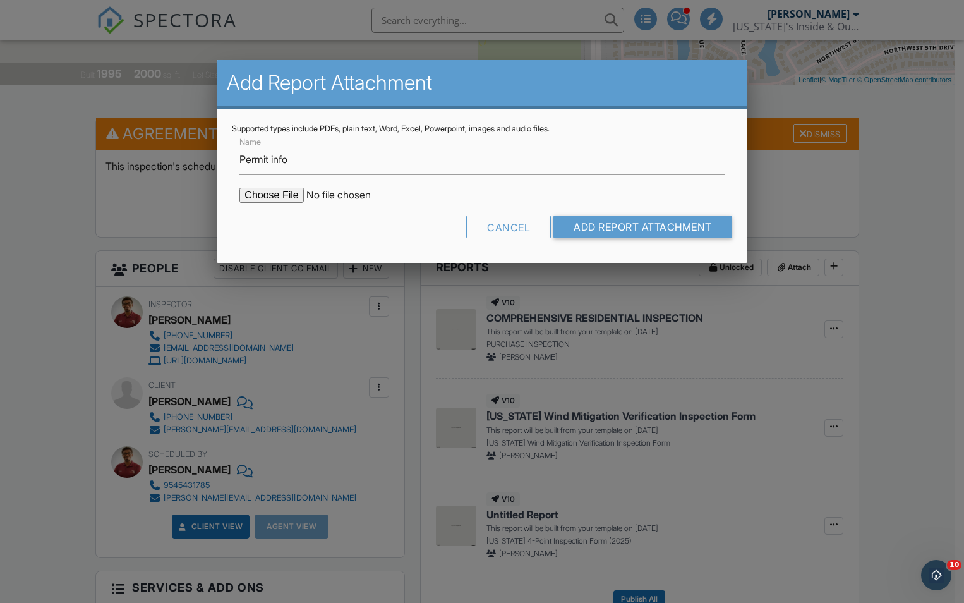
type input "C:\fakepath\BuildFaxReport_20250928155858396522-50RVRV-772898721.pdf"
click at [642, 229] on input "Add Report Attachment" at bounding box center [642, 226] width 179 height 23
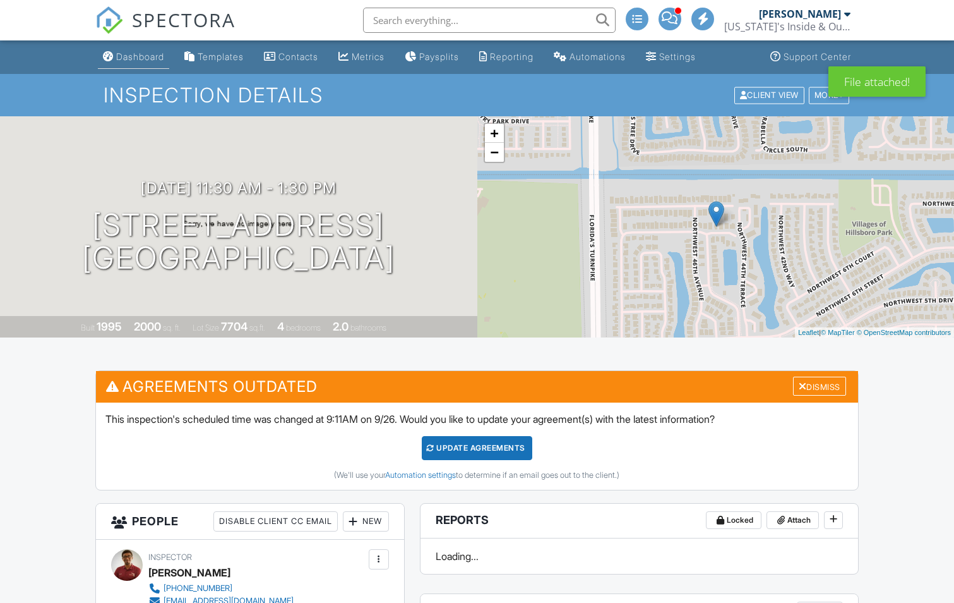
click at [154, 62] on link "Dashboard" at bounding box center [133, 56] width 71 height 23
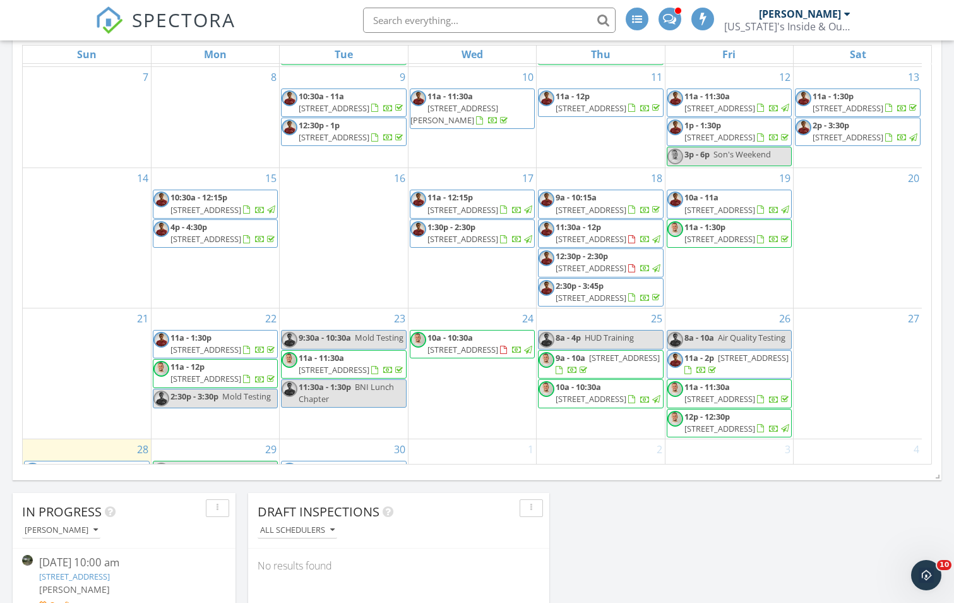
scroll to position [379, 0]
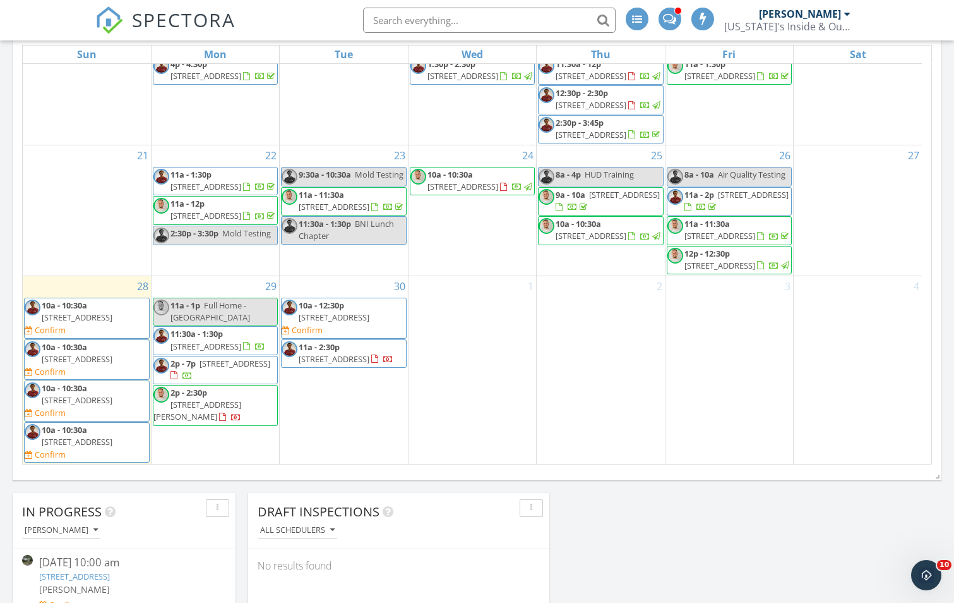
click at [213, 369] on span "[STREET_ADDRESS]" at bounding box center [235, 362] width 71 height 11
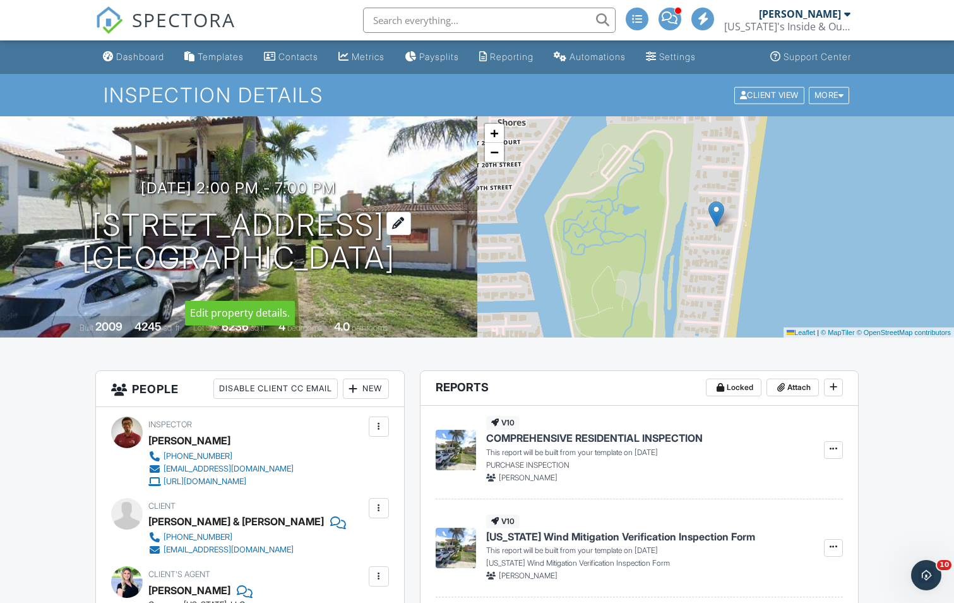
click at [86, 208] on h1 "3322 NE 16th Pl Fort Lauderdale, FL 33305" at bounding box center [238, 241] width 313 height 67
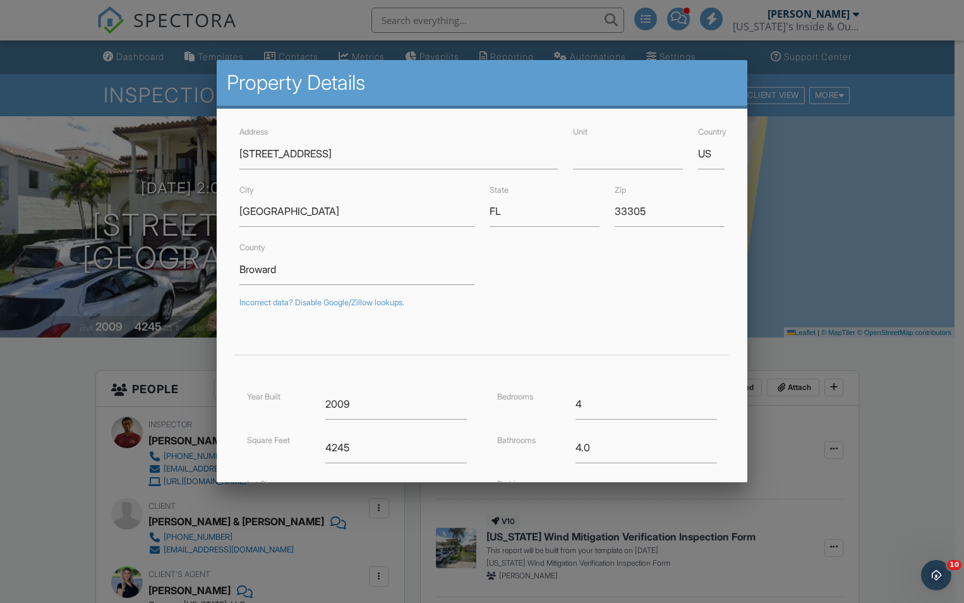
click at [44, 411] on div at bounding box center [482, 313] width 964 height 753
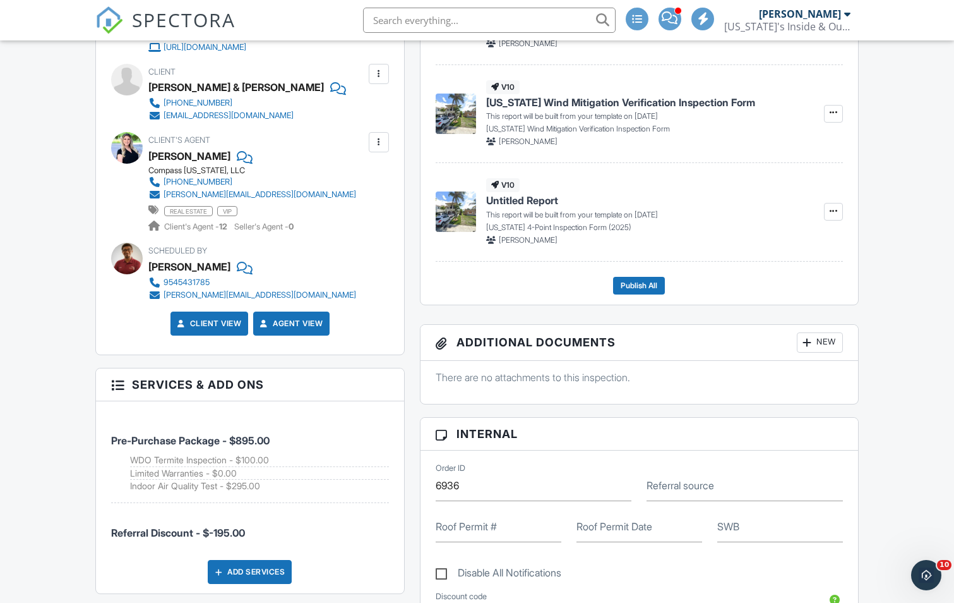
scroll to position [442, 0]
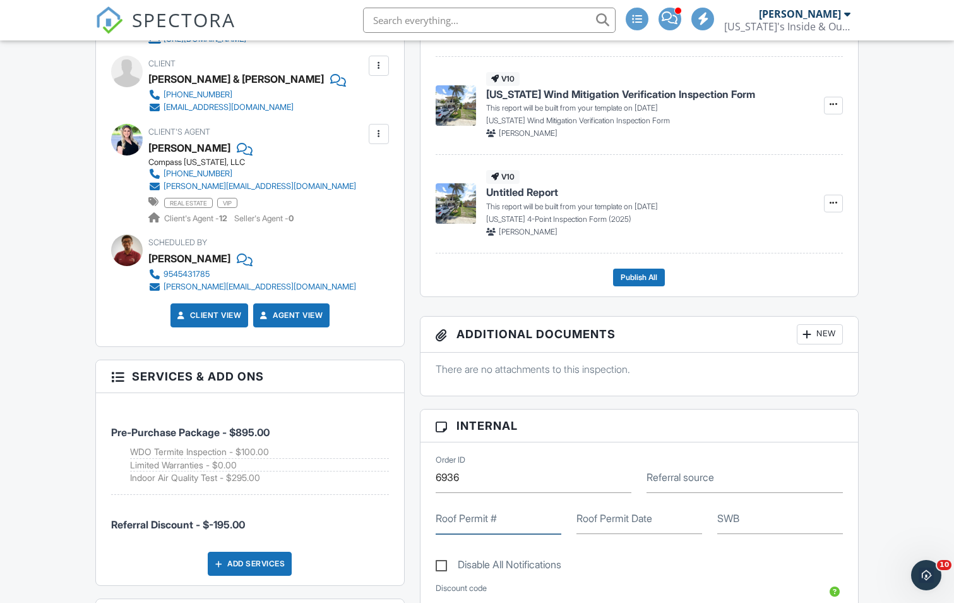
click at [476, 529] on input "Roof Permit #" at bounding box center [499, 518] width 126 height 31
paste input "07021720"
type input "07021720"
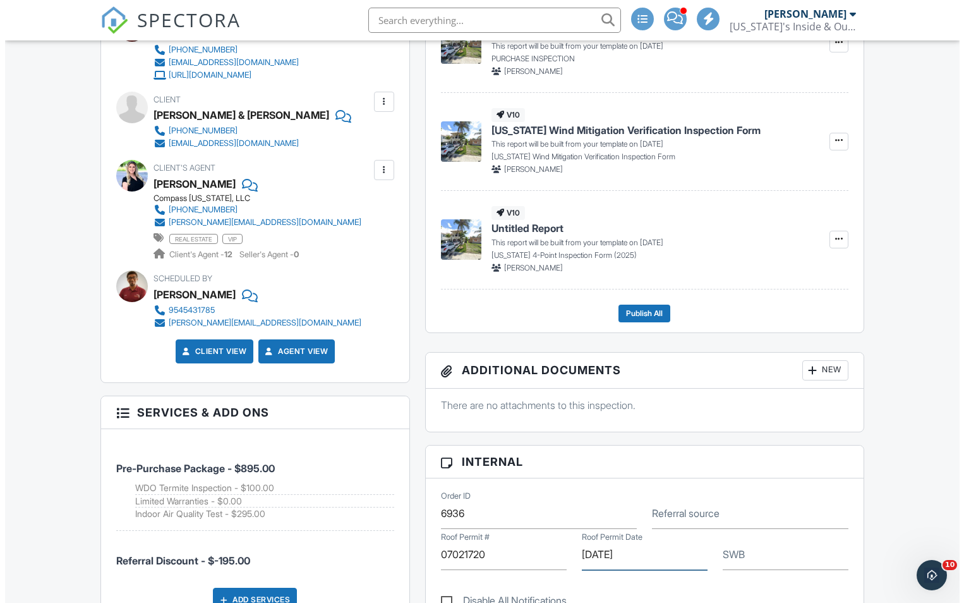
scroll to position [189, 0]
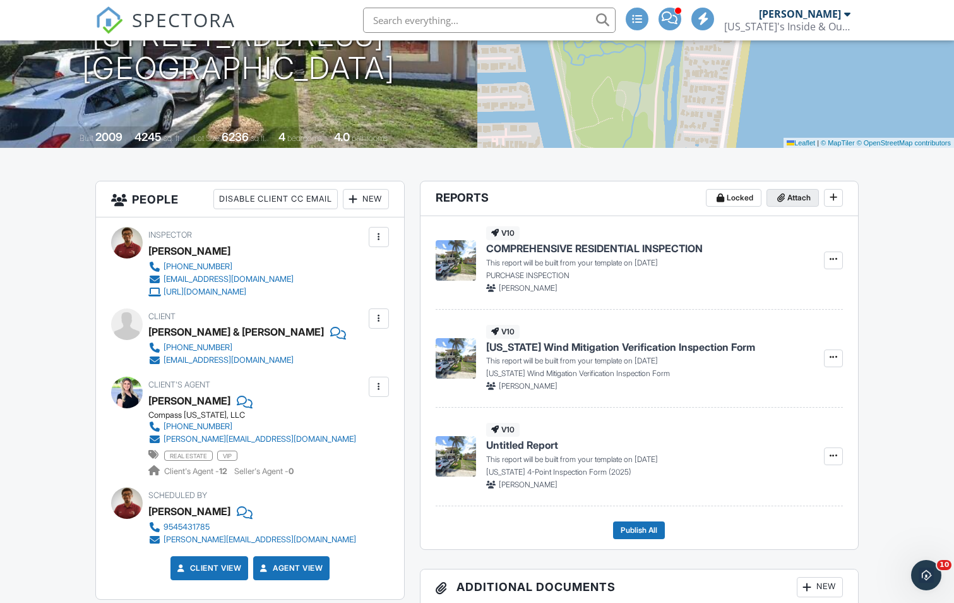
type input "06/01/2007"
click at [793, 198] on span "Attach" at bounding box center [799, 197] width 23 height 13
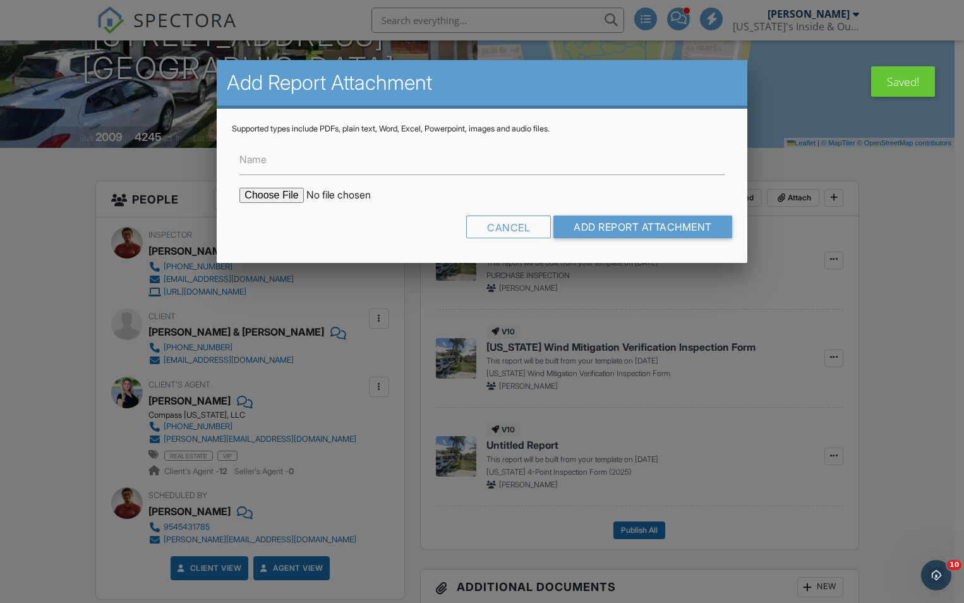
click at [337, 176] on form "Name Cancel Add Report Attachment" at bounding box center [482, 191] width 500 height 114
click at [335, 169] on input "Name" at bounding box center [481, 159] width 484 height 31
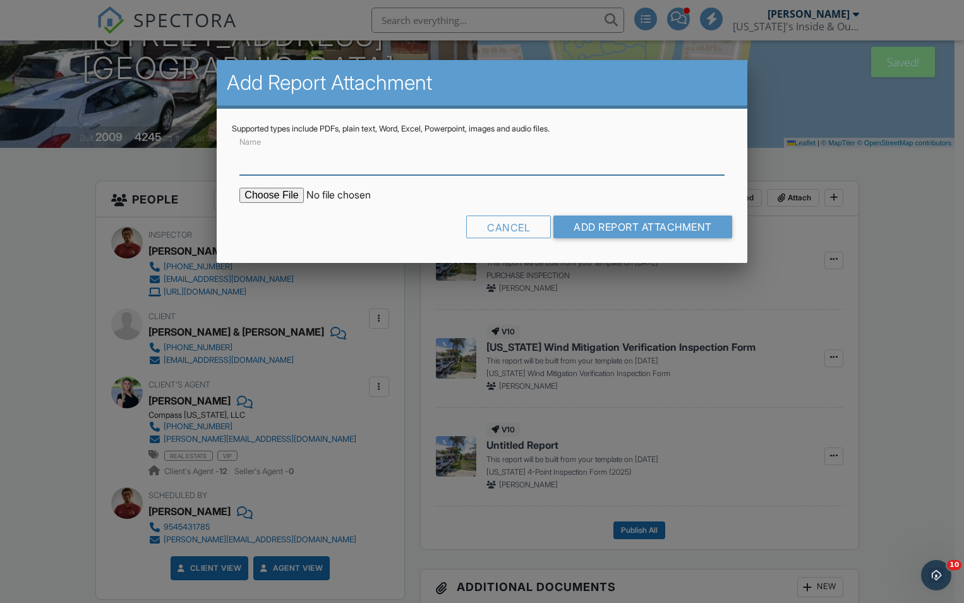
type input "Permit info"
click at [264, 201] on input "file" at bounding box center [346, 195] width 215 height 15
type input "C:\fakepath\BuildFaxReport_20250928155959249241-BBD98S-772898756.pdf"
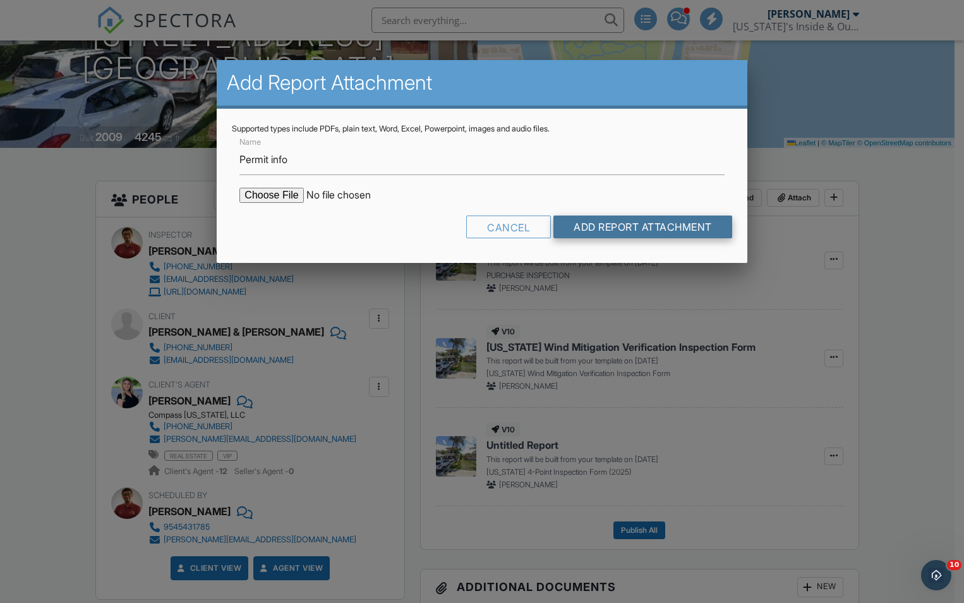
click at [603, 232] on input "Add Report Attachment" at bounding box center [642, 226] width 179 height 23
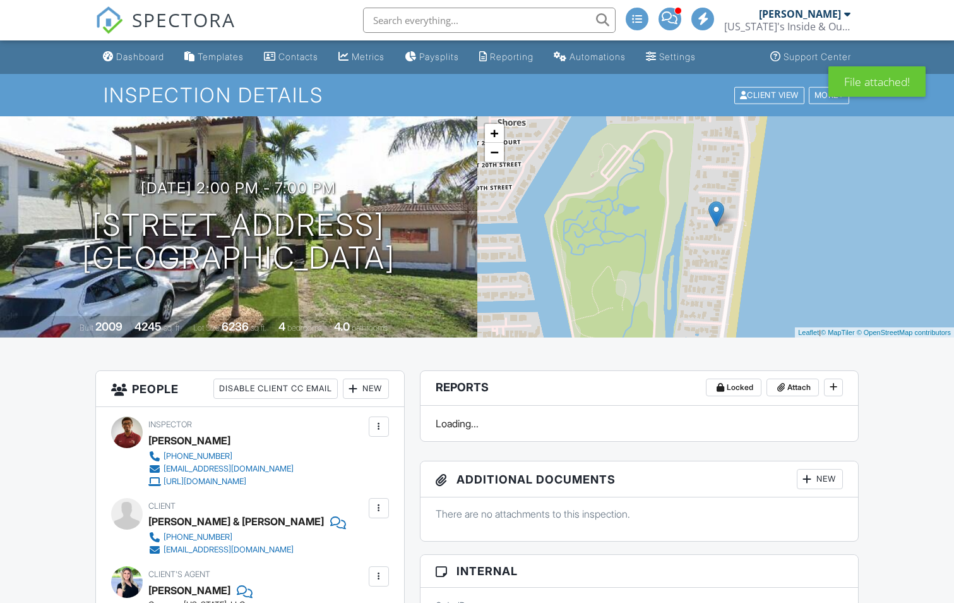
click at [673, 18] on span at bounding box center [670, 18] width 16 height 1
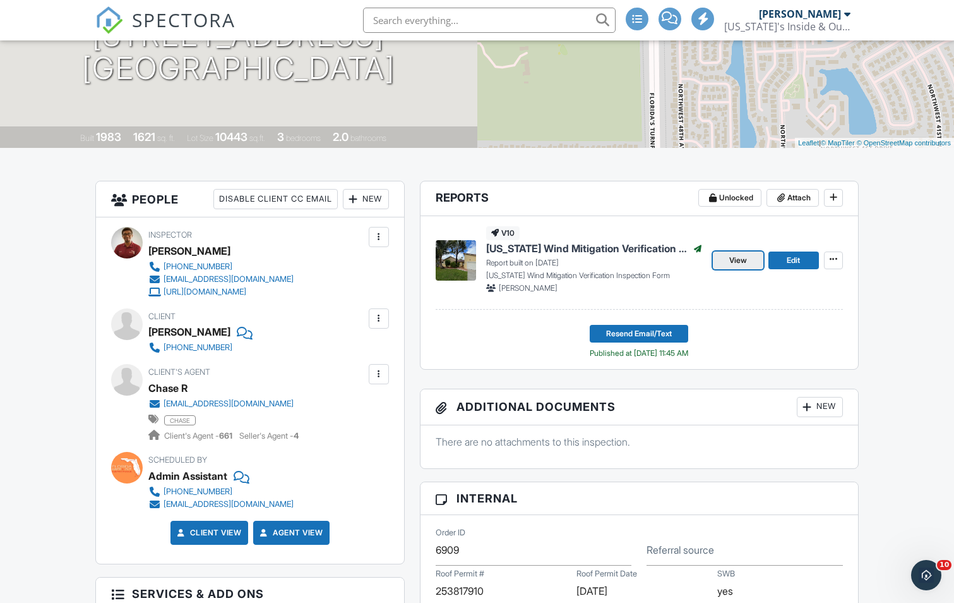
click at [738, 263] on span "View" at bounding box center [738, 260] width 18 height 13
